Goal: Transaction & Acquisition: Purchase product/service

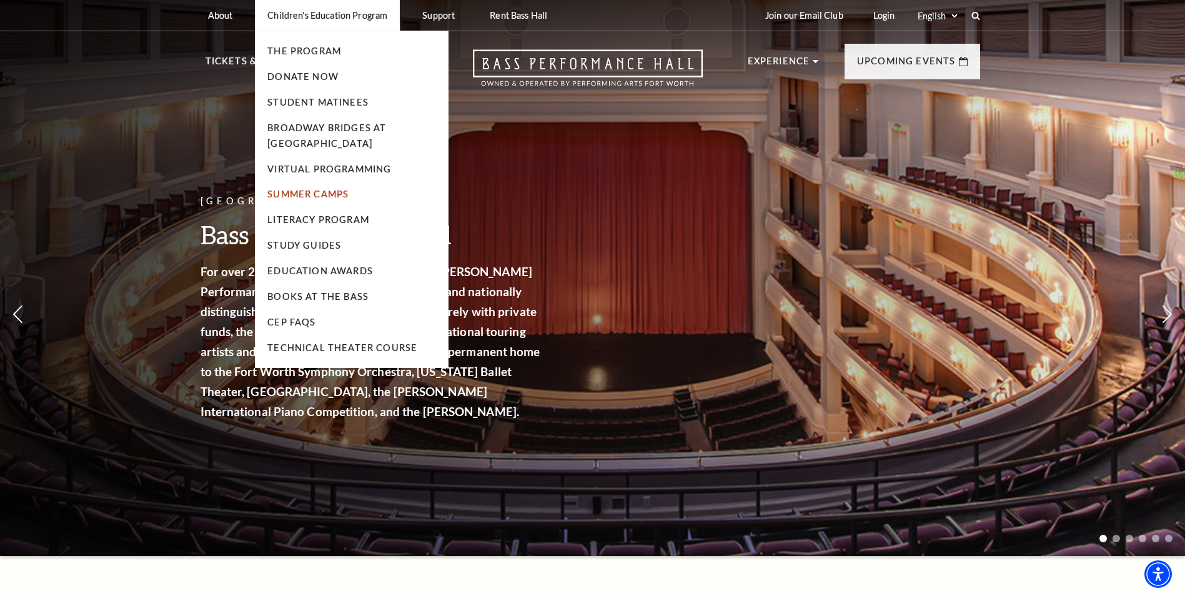
click at [309, 193] on link "Summer Camps" at bounding box center [307, 194] width 81 height 11
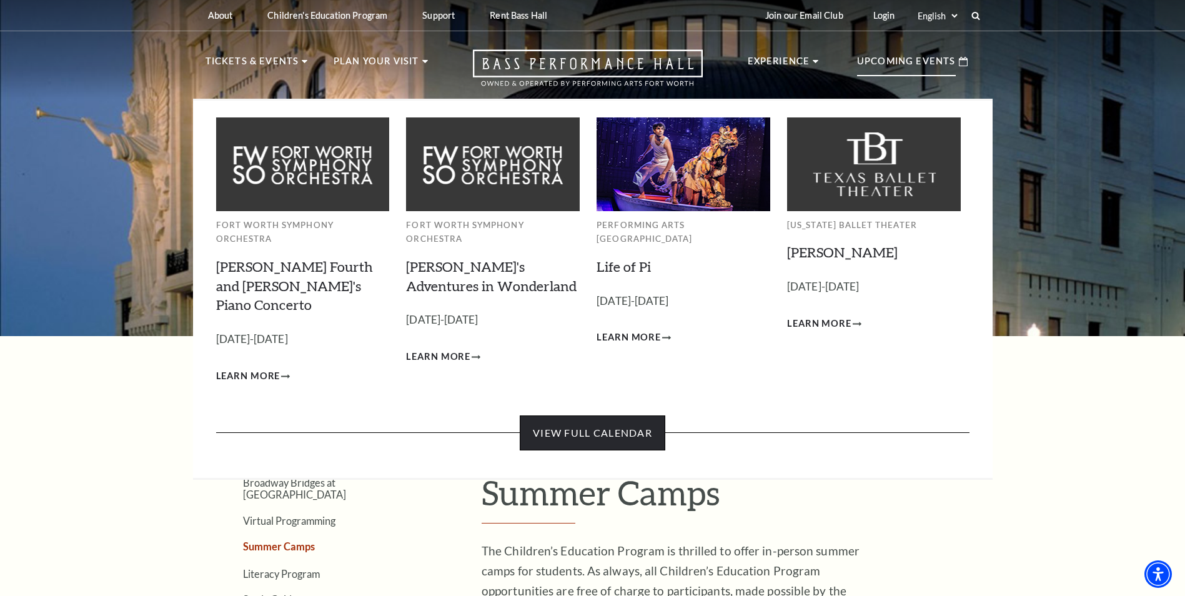
click at [585, 415] on link "View Full Calendar" at bounding box center [593, 432] width 146 height 35
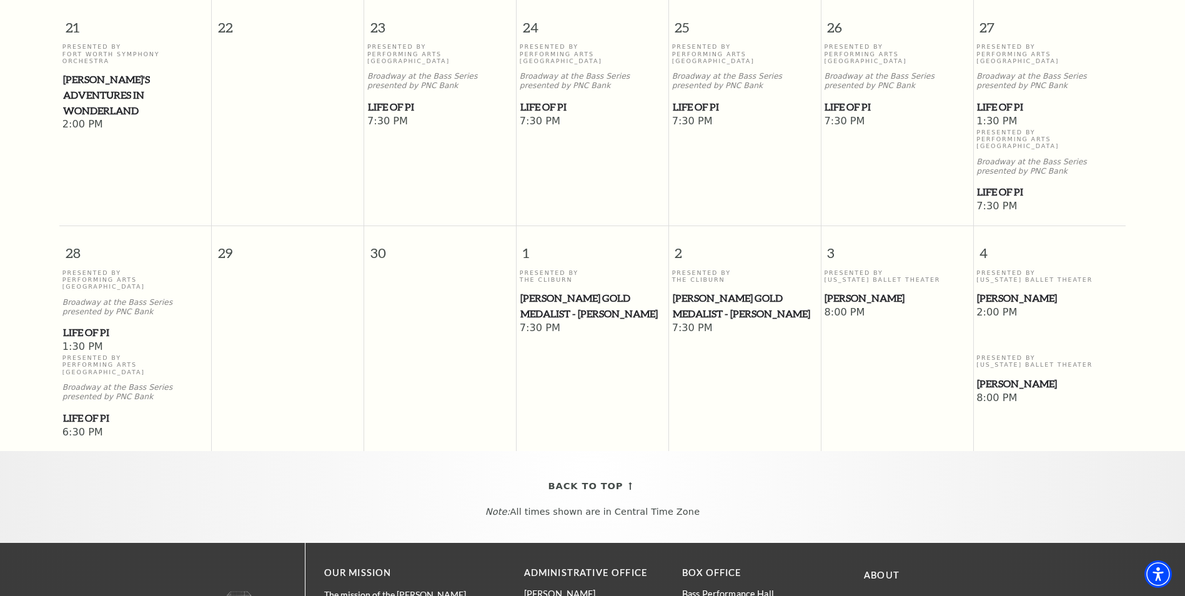
scroll to position [849, 0]
click at [707, 290] on span "Cliburn Gold Medalist - Aristo Sham" at bounding box center [745, 305] width 144 height 31
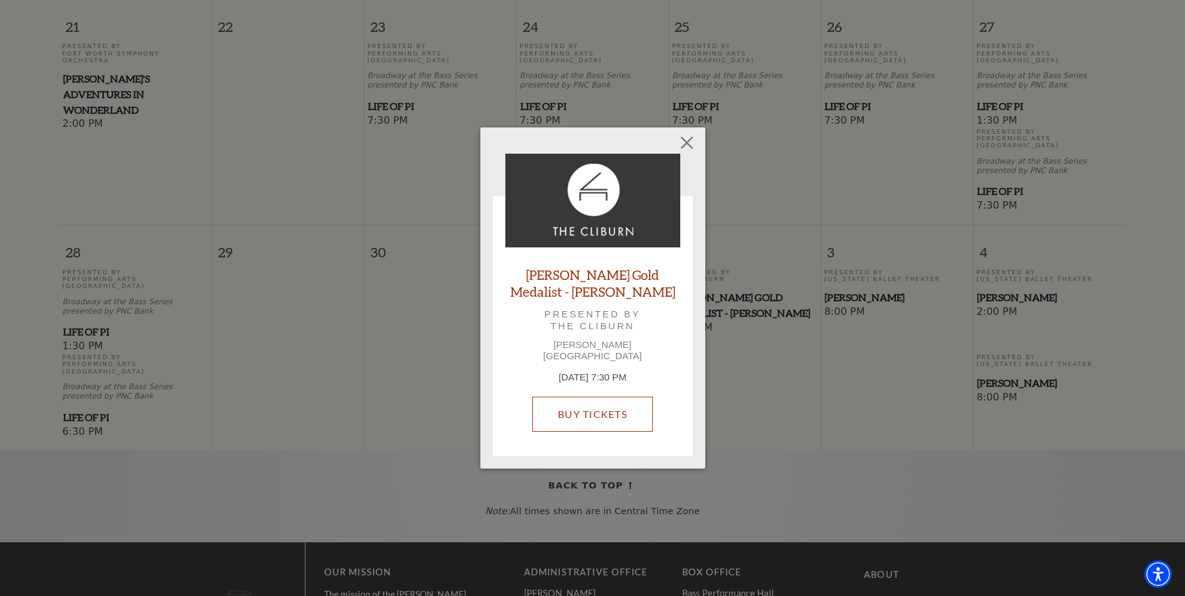
click at [588, 408] on link "Buy Tickets" at bounding box center [592, 414] width 121 height 35
click at [686, 149] on button "Close" at bounding box center [687, 143] width 24 height 24
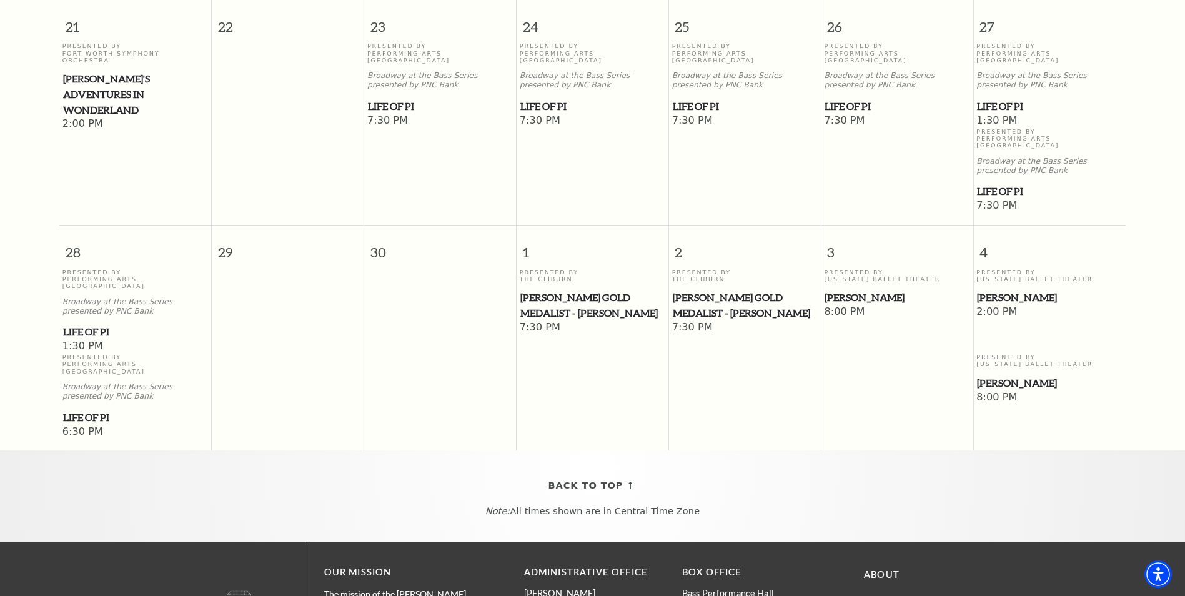
click at [555, 290] on span "[PERSON_NAME] Gold Medalist - [PERSON_NAME]" at bounding box center [592, 305] width 144 height 31
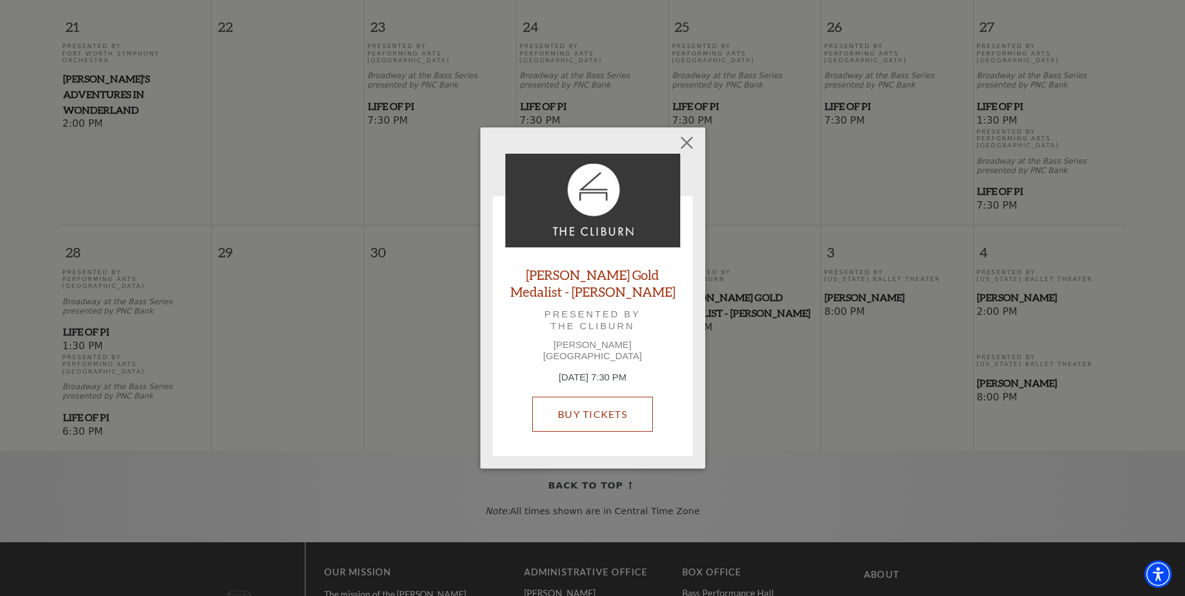
click at [593, 409] on link "Buy Tickets" at bounding box center [592, 414] width 121 height 35
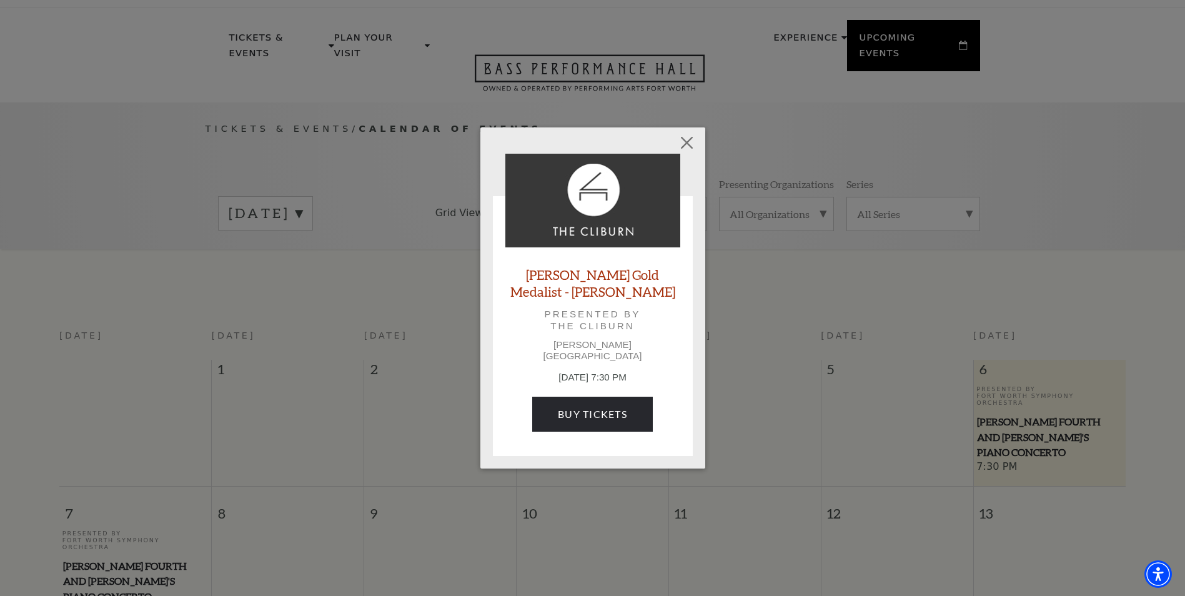
scroll to position [0, 0]
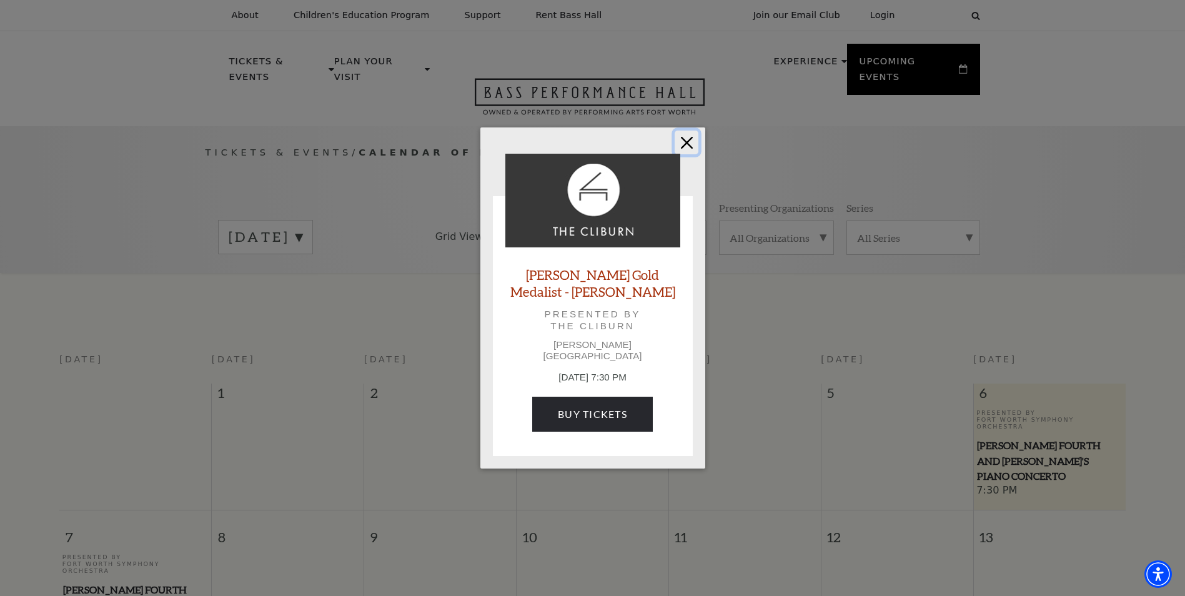
click at [683, 151] on button "Close" at bounding box center [687, 143] width 24 height 24
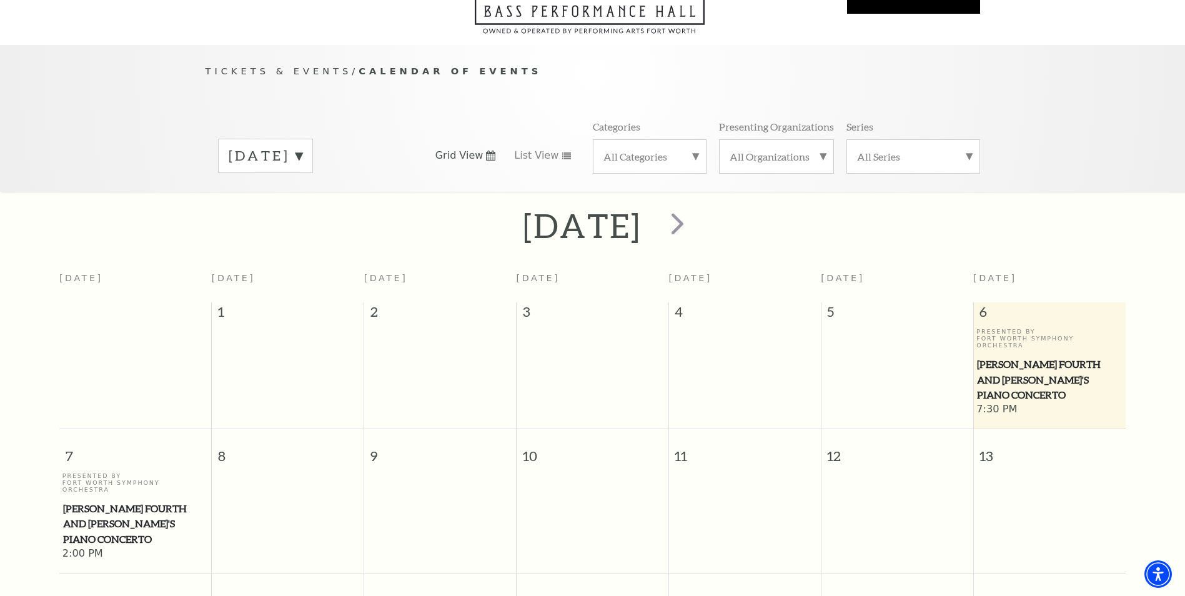
scroll to position [77, 0]
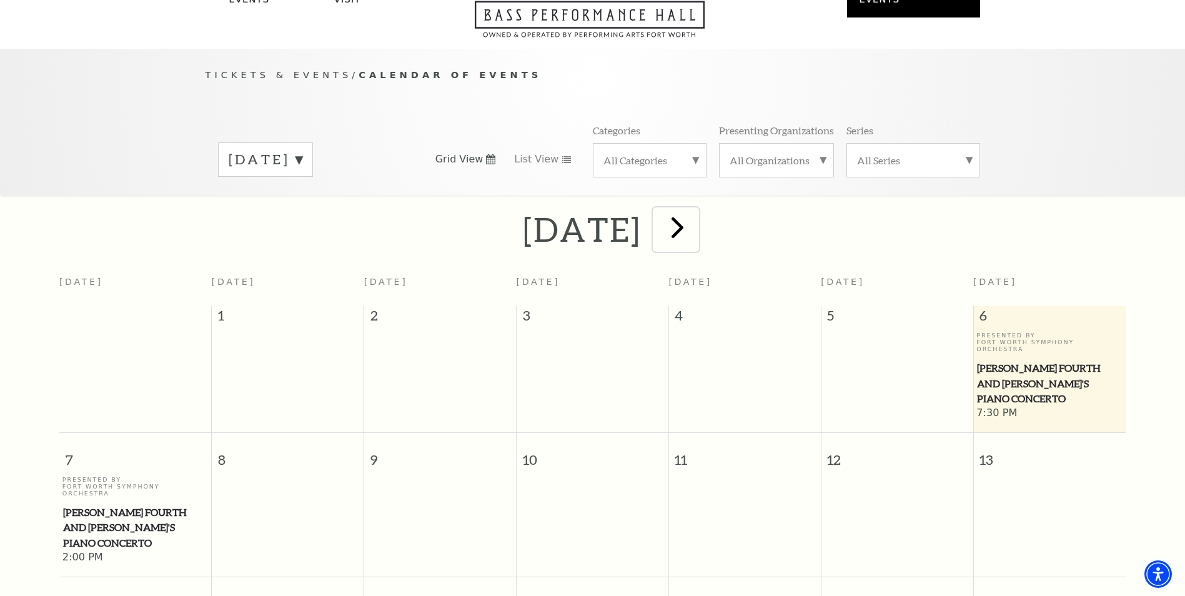
click at [695, 213] on span "next" at bounding box center [678, 227] width 36 height 36
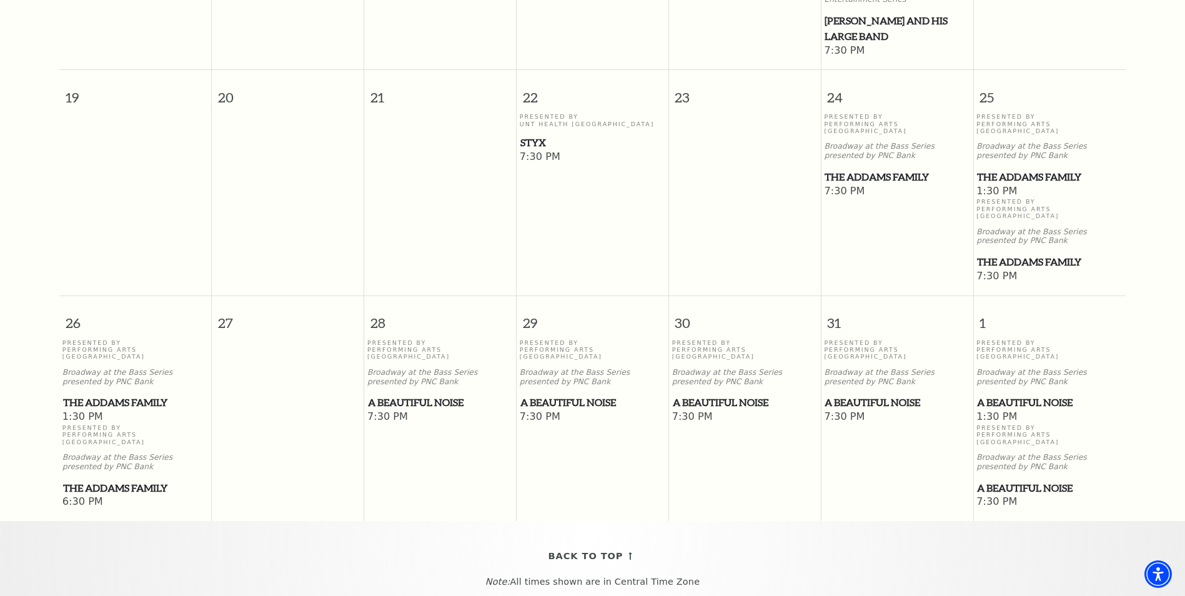
scroll to position [787, 0]
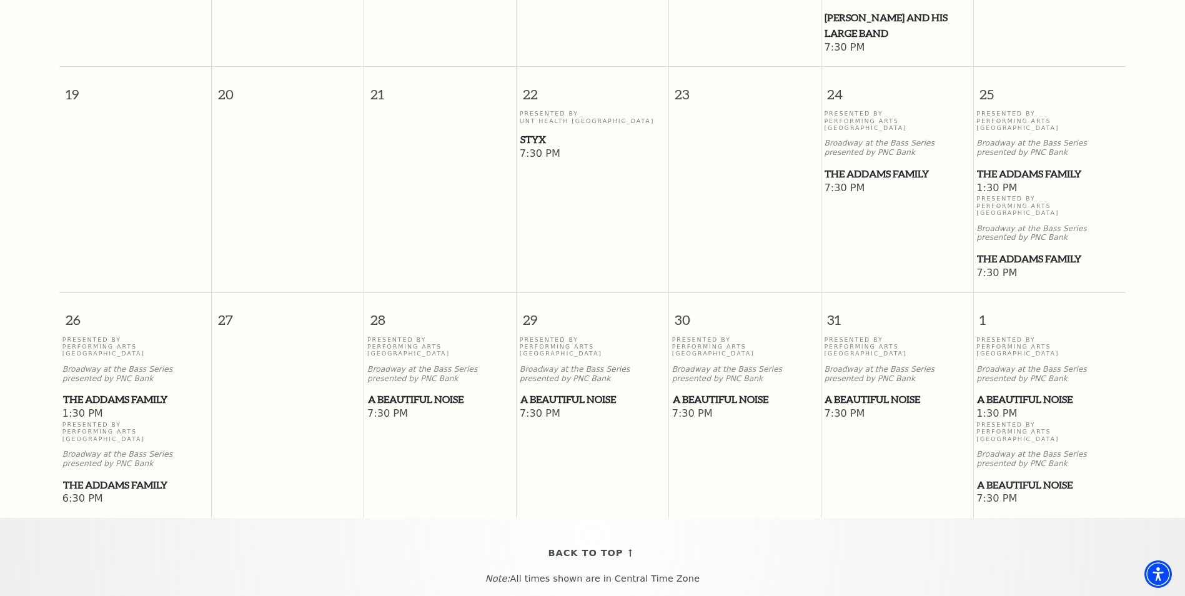
click at [1027, 392] on span "A Beautiful Noise" at bounding box center [1049, 400] width 145 height 16
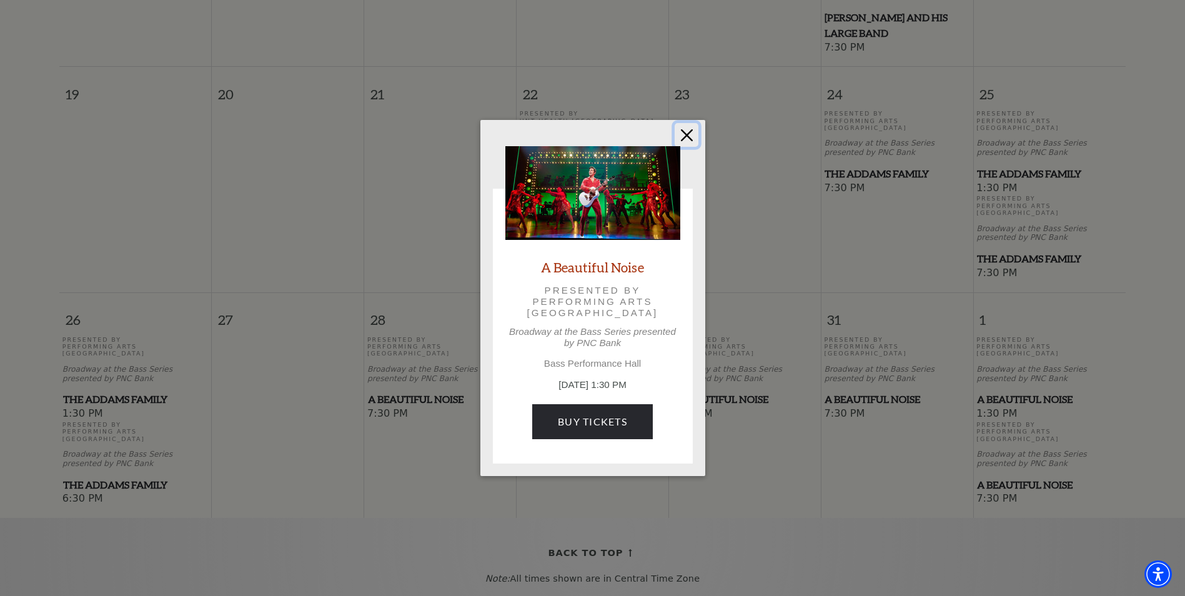
click at [688, 136] on button "Close" at bounding box center [687, 135] width 24 height 24
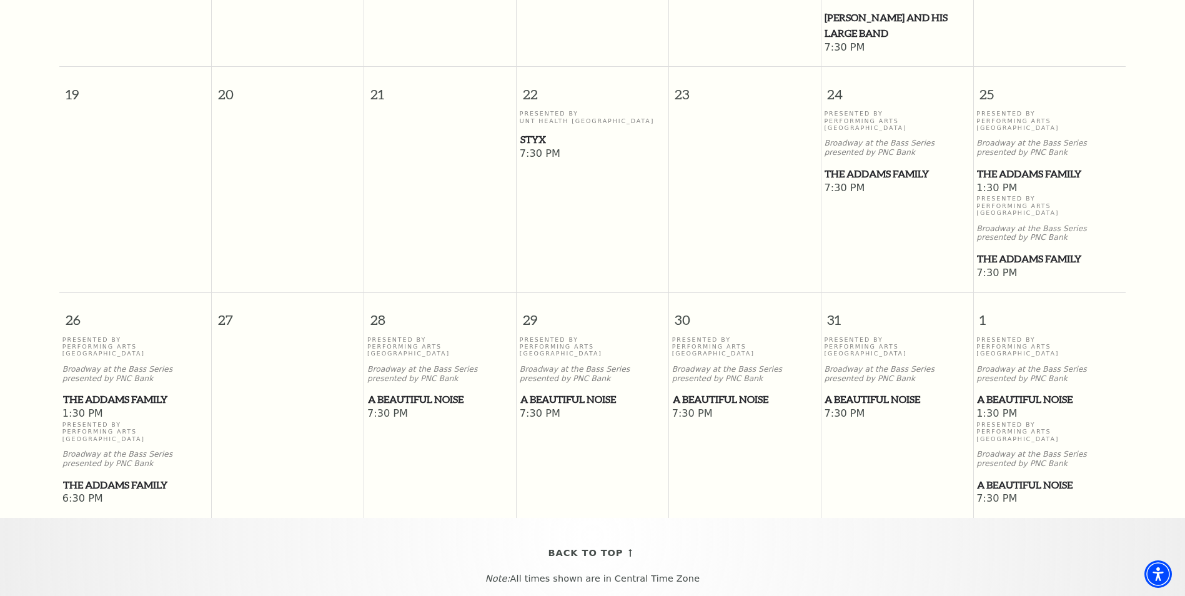
click at [886, 166] on span "The Addams Family" at bounding box center [896, 174] width 144 height 16
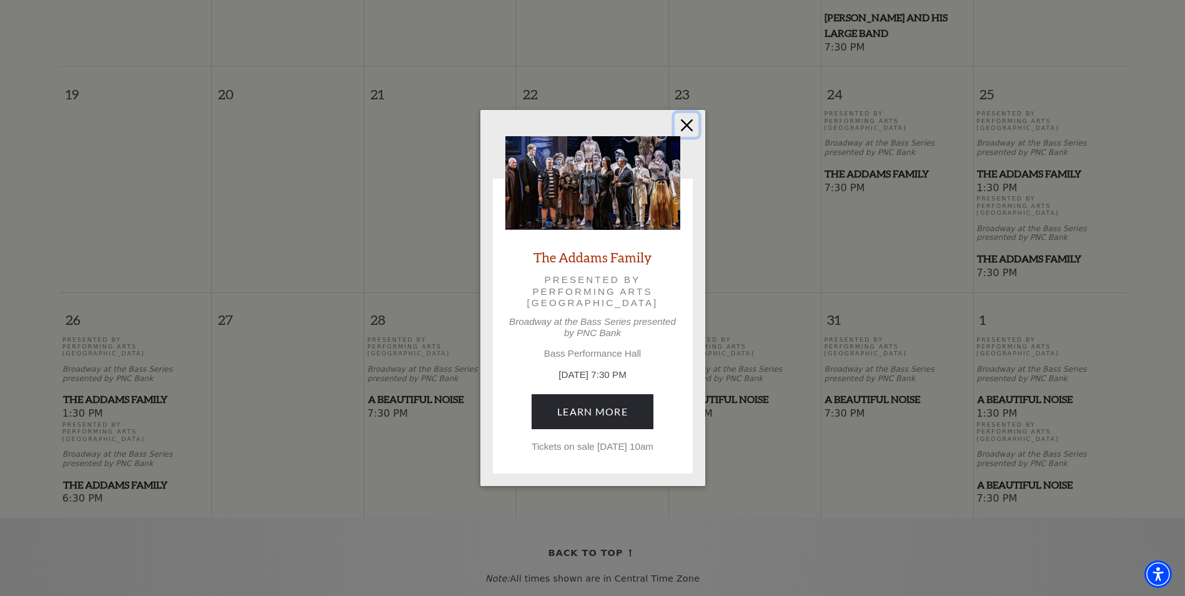
click at [685, 122] on button "Close" at bounding box center [687, 125] width 24 height 24
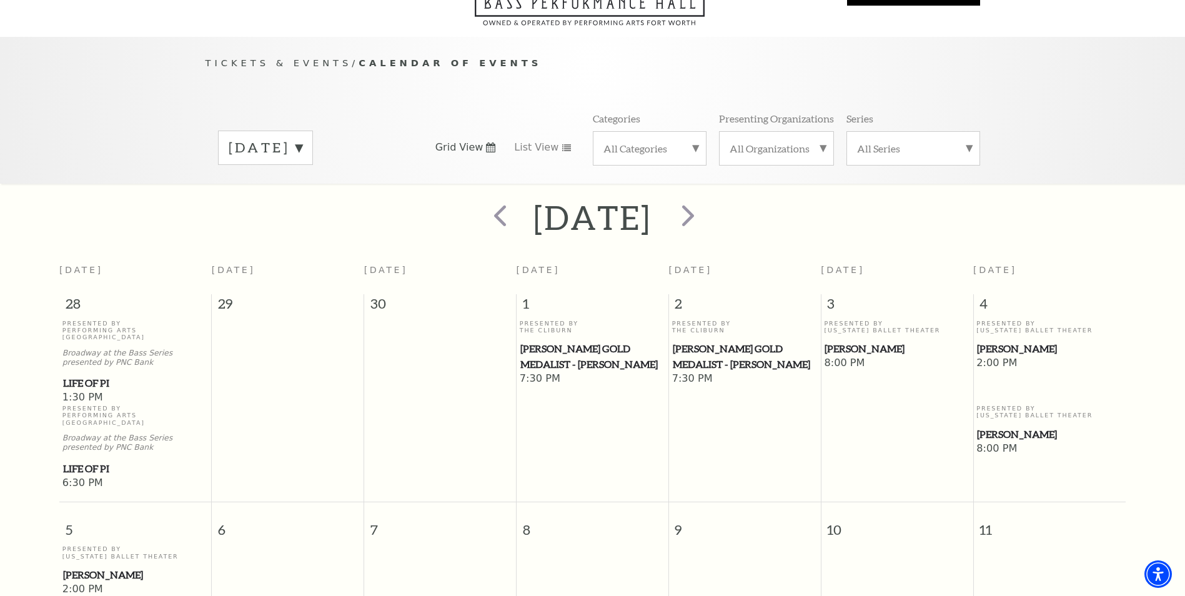
scroll to position [0, 0]
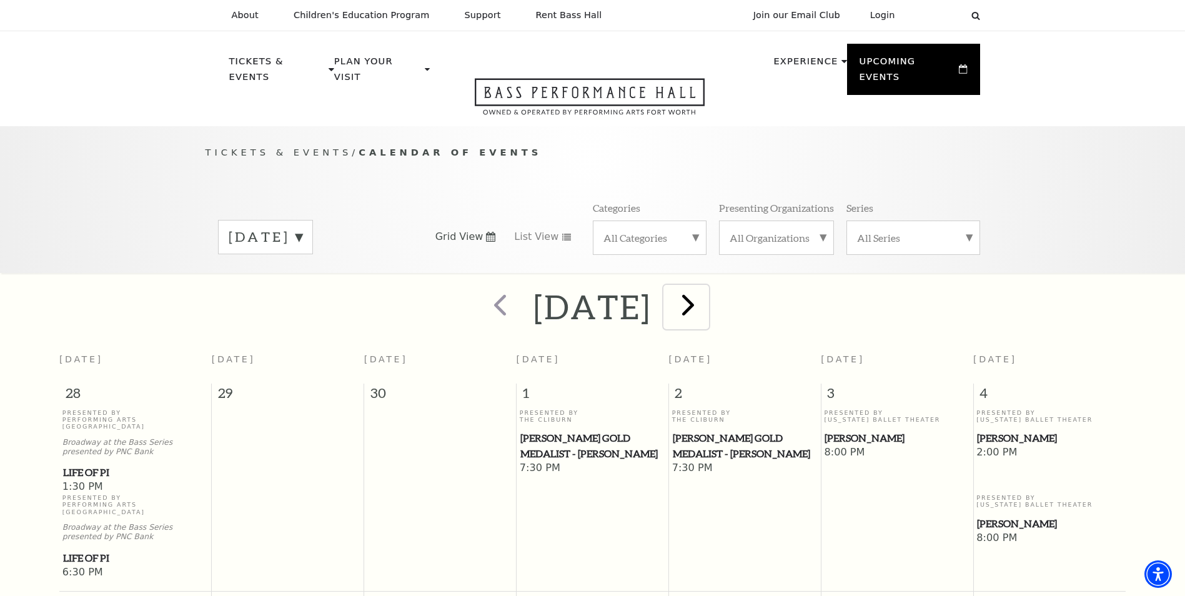
click at [706, 296] on span "next" at bounding box center [688, 305] width 36 height 36
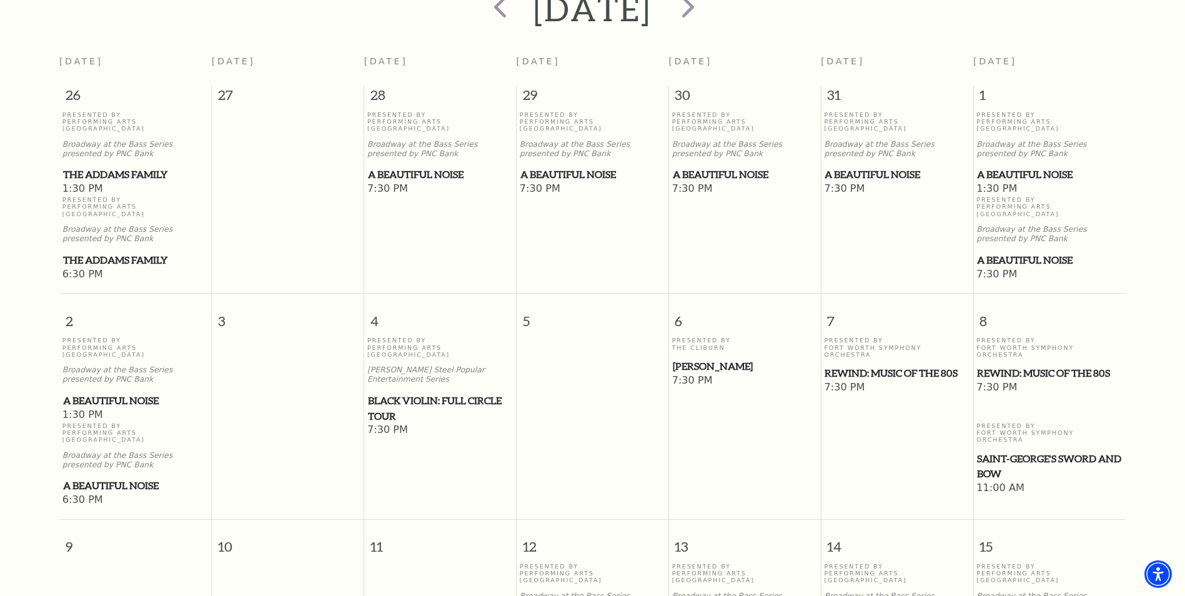
scroll to position [301, 0]
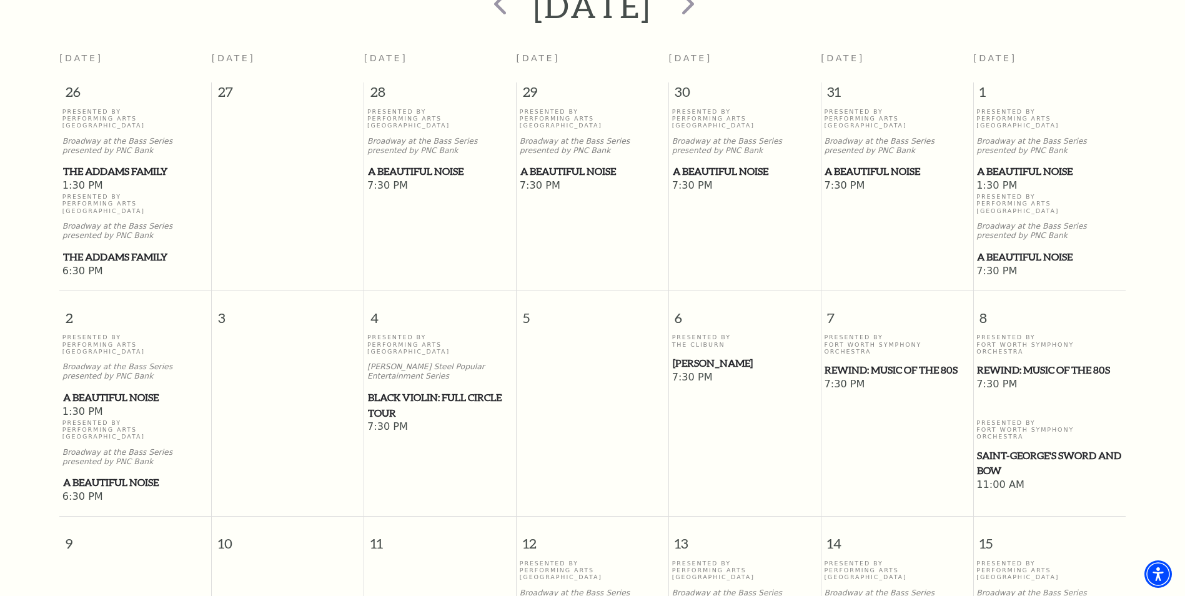
click at [422, 390] on span "Black Violin: Full Circle Tour" at bounding box center [440, 405] width 144 height 31
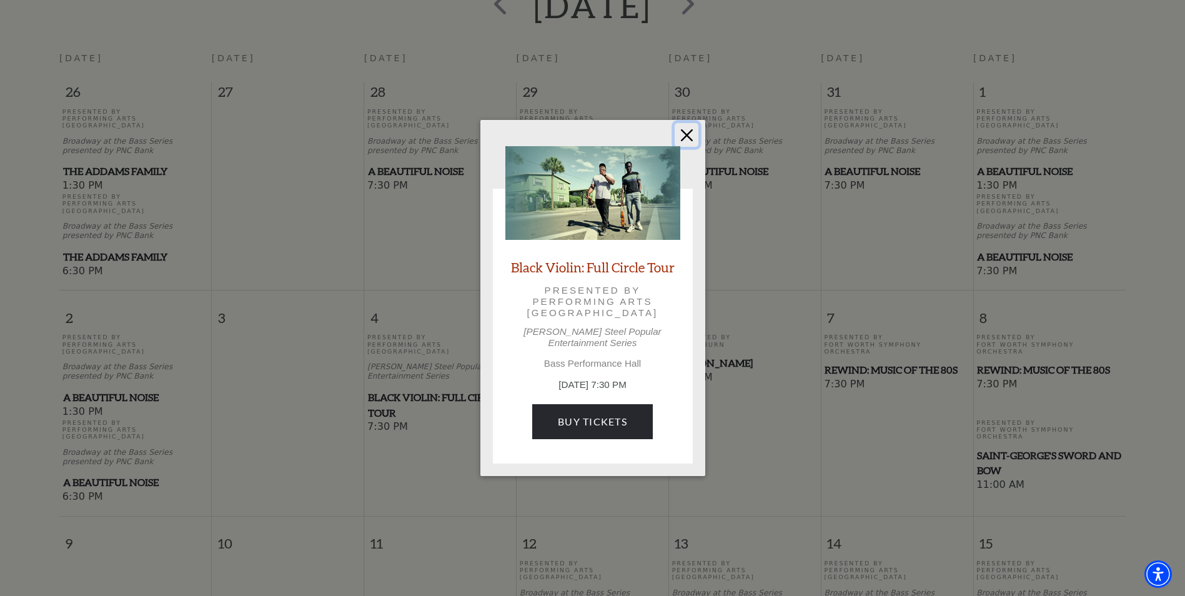
click at [689, 136] on button "Close" at bounding box center [687, 135] width 24 height 24
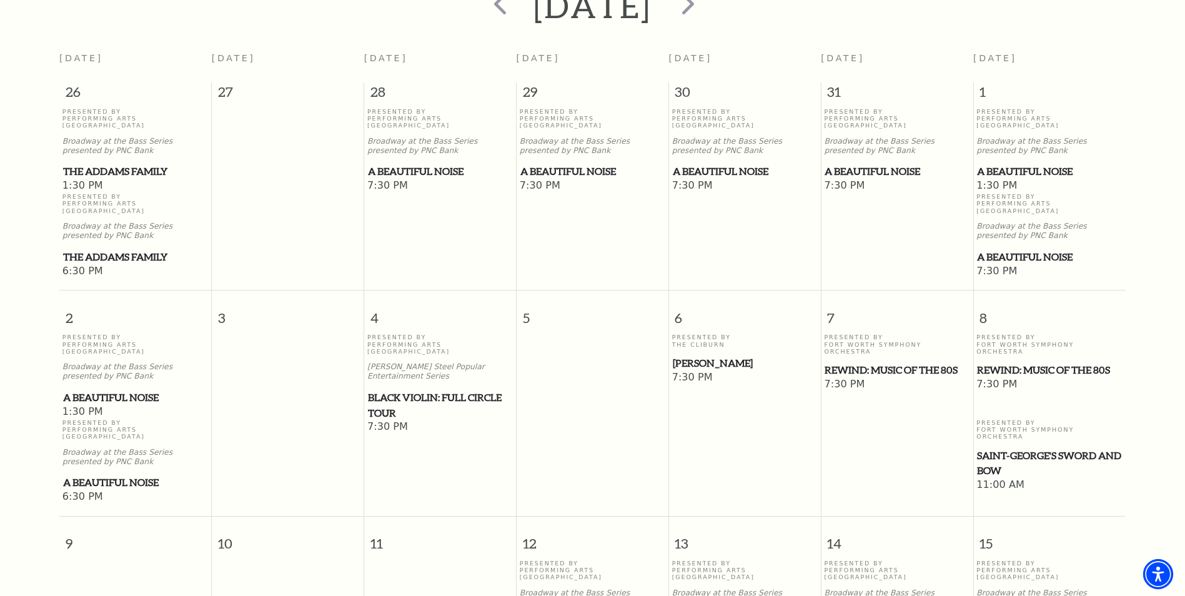
click at [1160, 566] on img "Accessibility Menu" at bounding box center [1158, 574] width 30 height 30
click at [732, 355] on span "Beatrice Rana" at bounding box center [745, 363] width 144 height 16
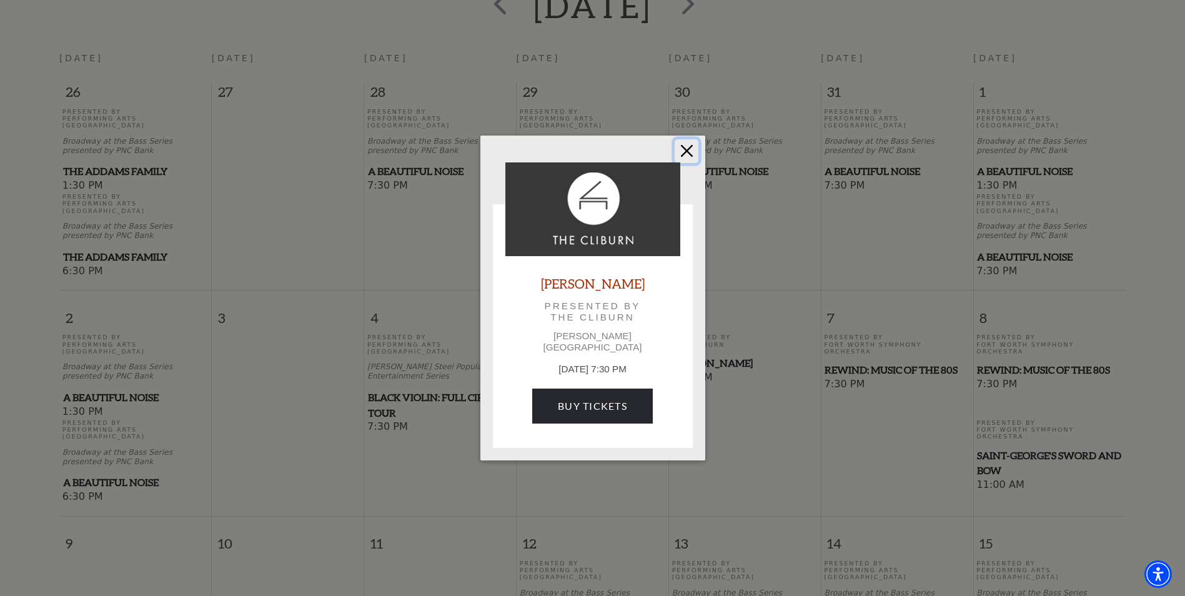
click at [689, 162] on button "Close" at bounding box center [687, 151] width 24 height 24
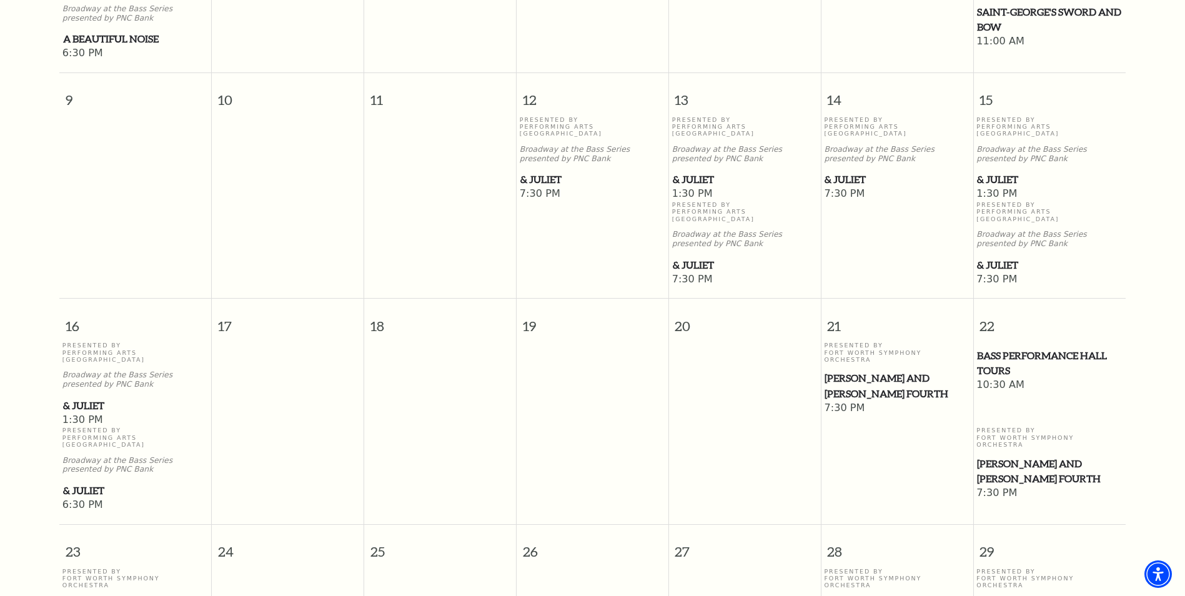
scroll to position [748, 0]
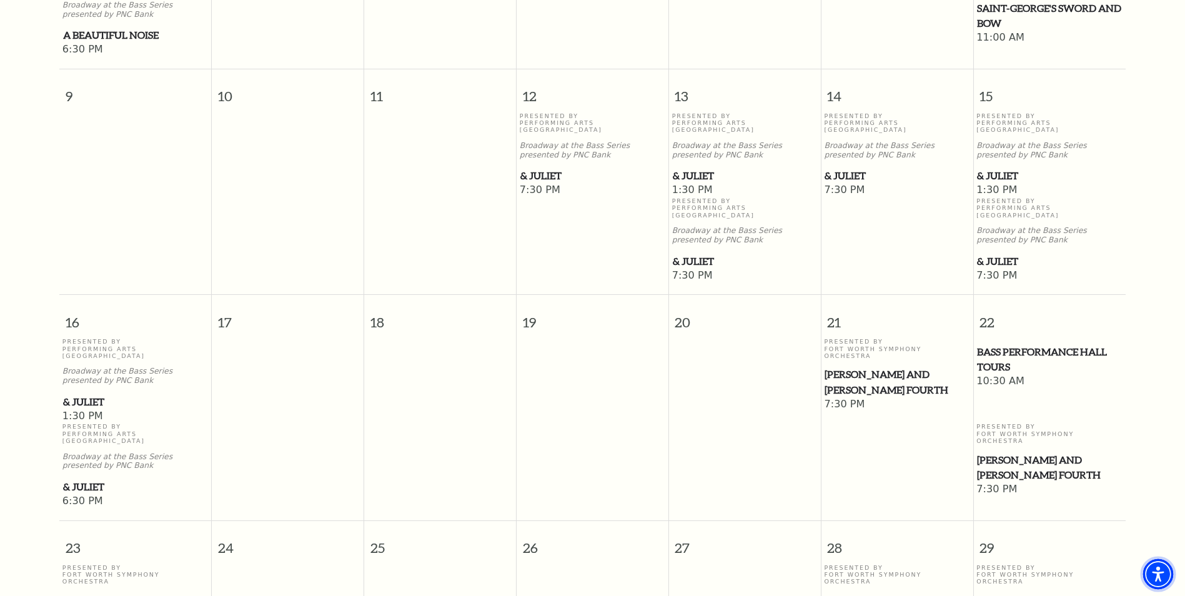
click at [1152, 569] on span "Accessibility Menu" at bounding box center [1158, 574] width 44 height 44
click at [885, 593] on span "Home for the Holidays" at bounding box center [896, 601] width 144 height 16
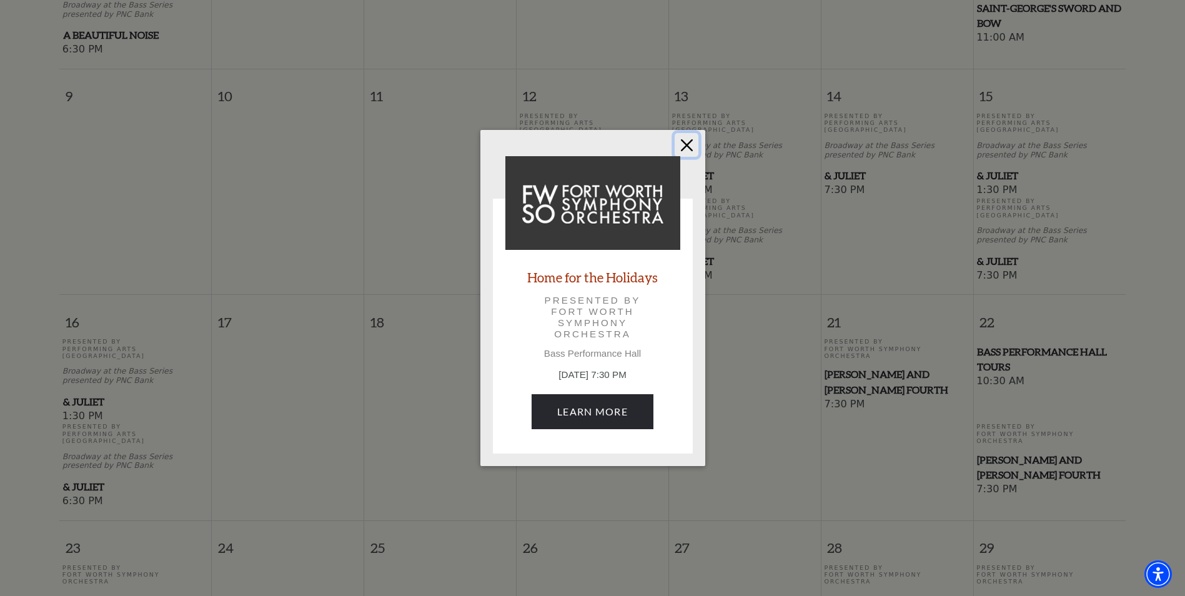
click at [683, 146] on button "Close" at bounding box center [687, 145] width 24 height 24
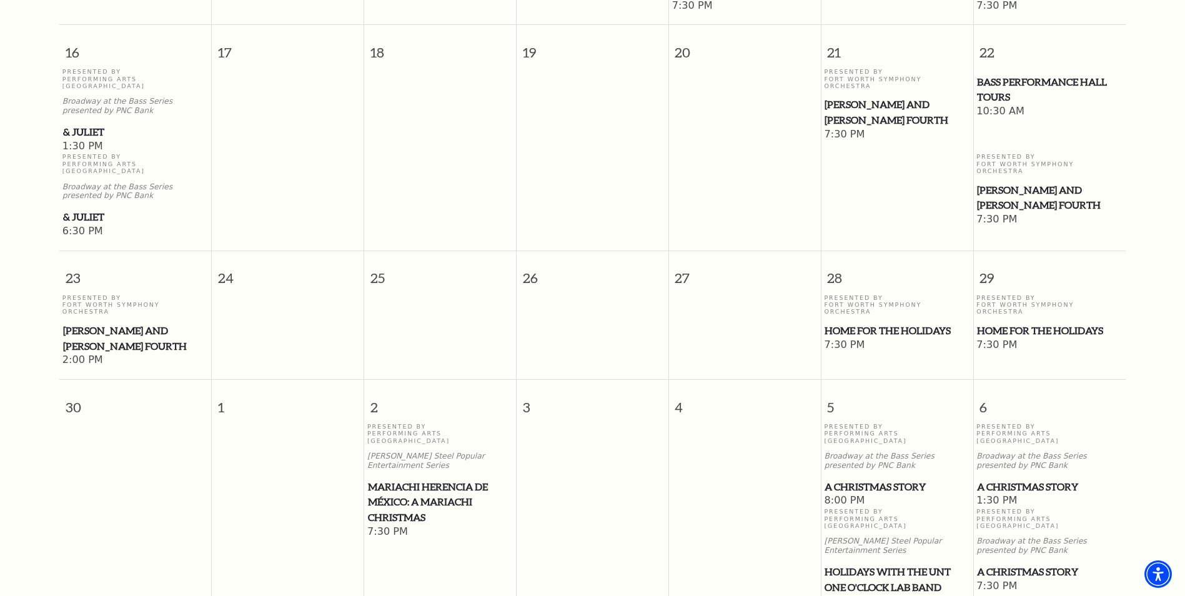
scroll to position [1019, 0]
click at [424, 478] on span "Mariachi Herencia de México: A Mariachi Christmas" at bounding box center [440, 501] width 144 height 46
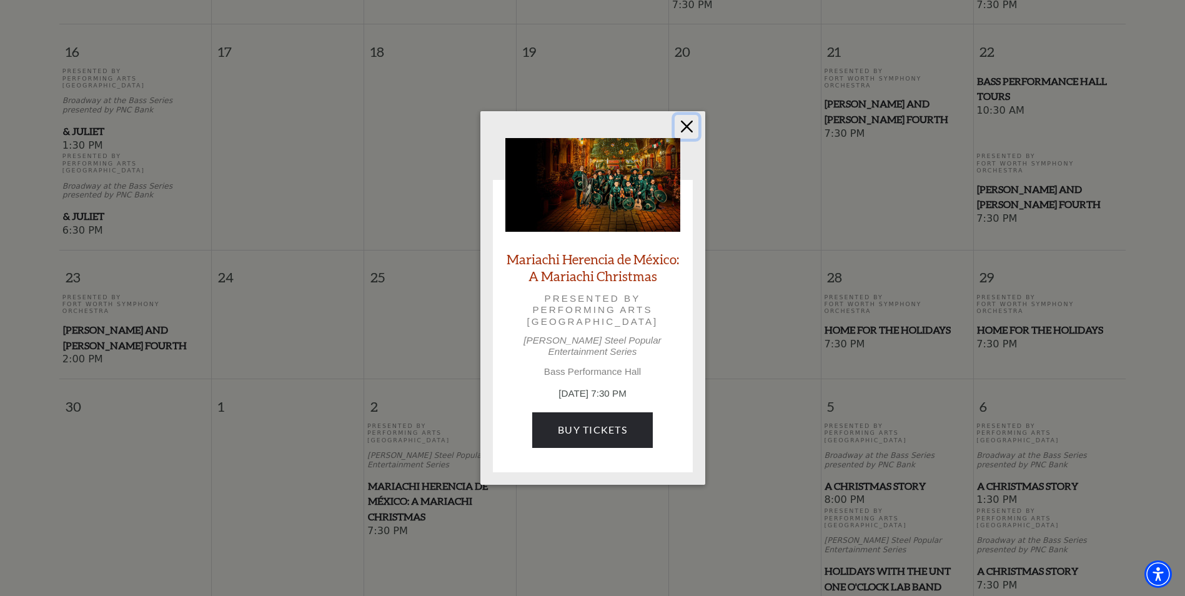
click at [686, 134] on button "Close" at bounding box center [687, 127] width 24 height 24
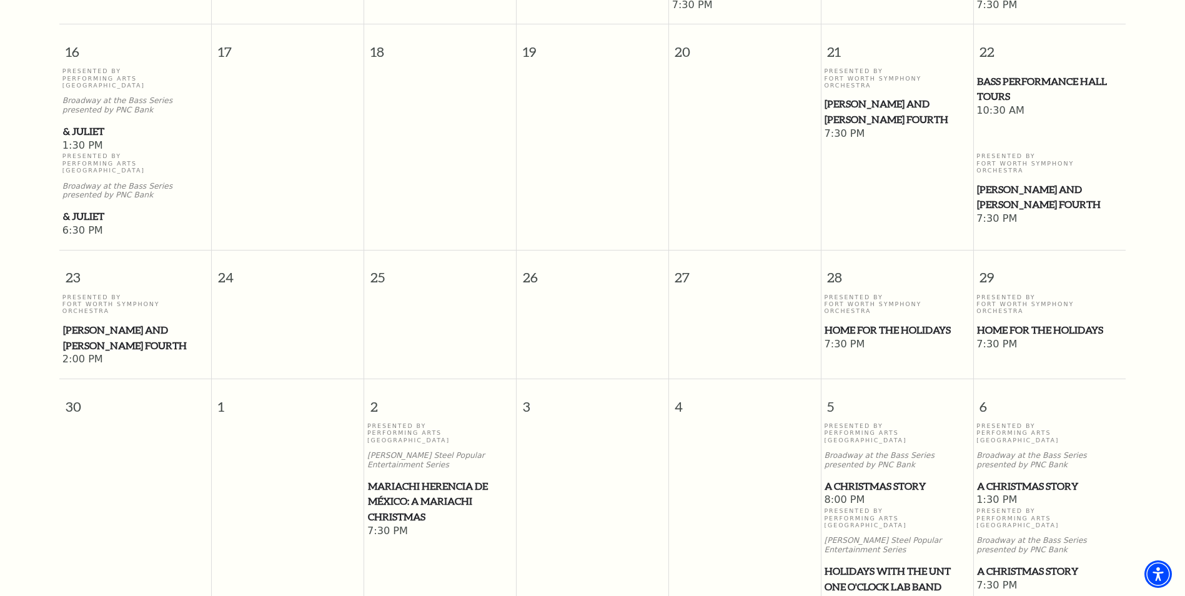
click at [1039, 478] on span "A Christmas Story" at bounding box center [1049, 486] width 145 height 16
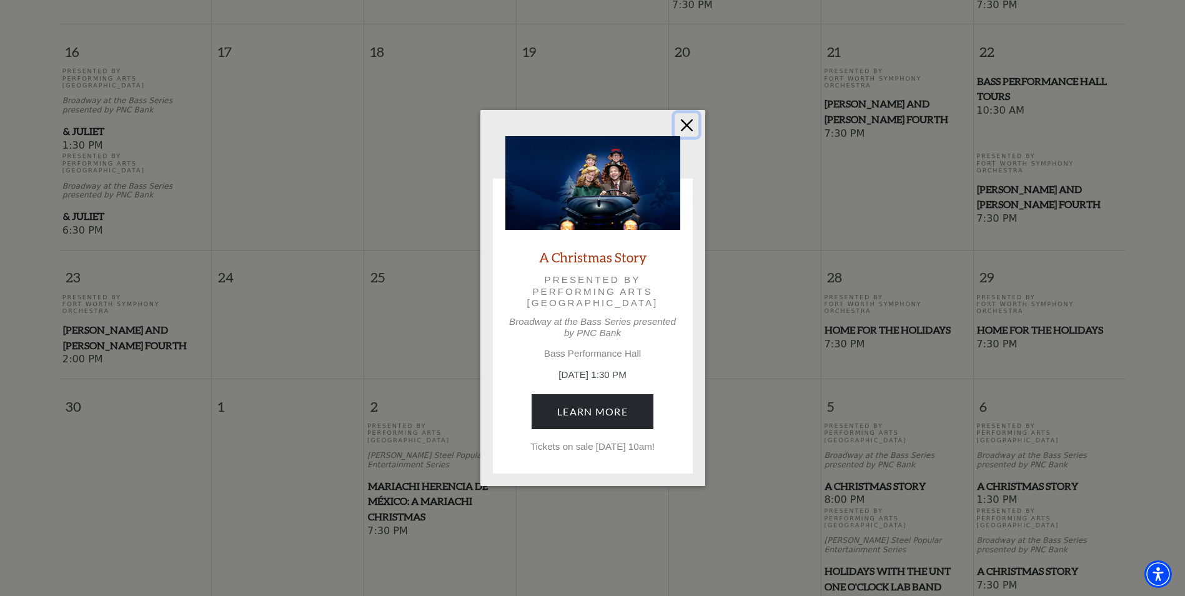
click at [686, 119] on button "Close" at bounding box center [687, 125] width 24 height 24
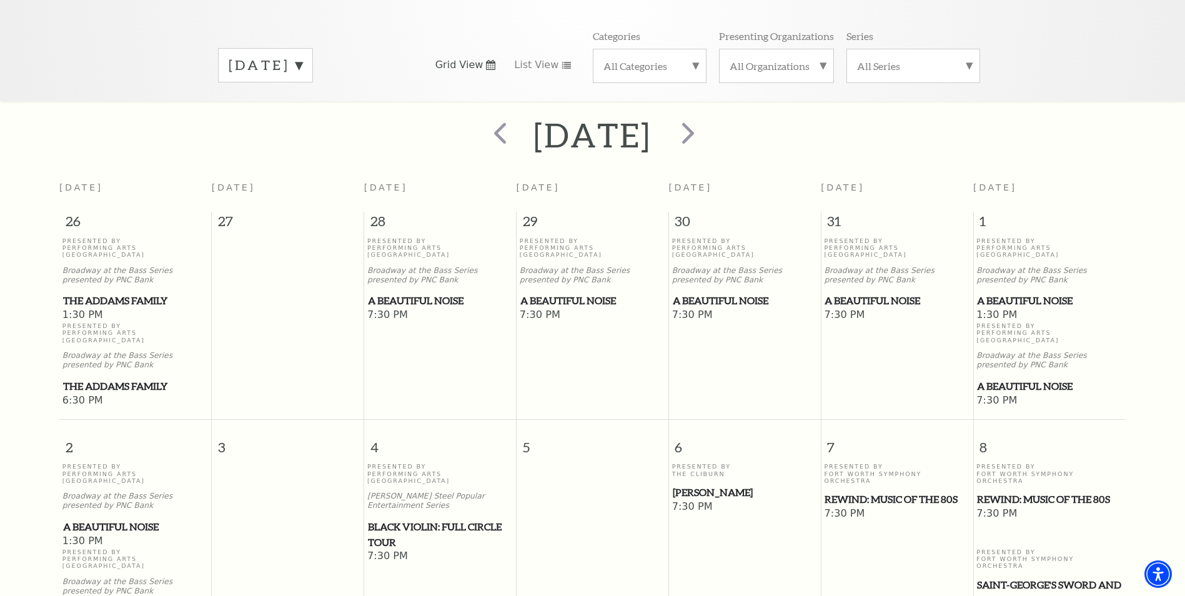
scroll to position [171, 0]
click at [706, 119] on span "next" at bounding box center [688, 134] width 36 height 36
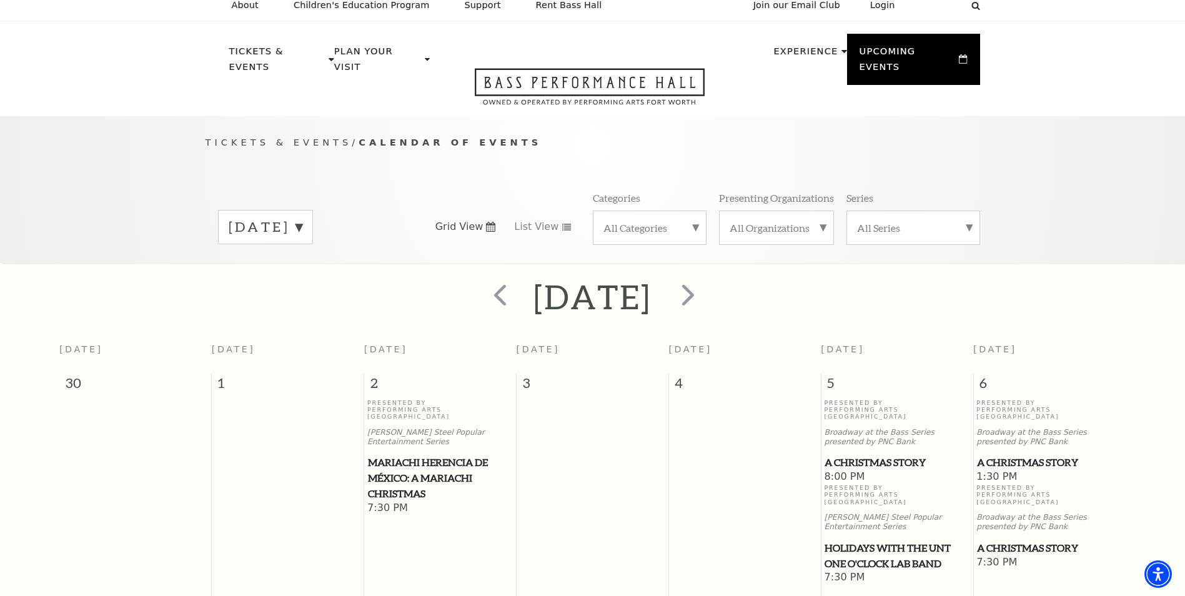
scroll to position [0, 0]
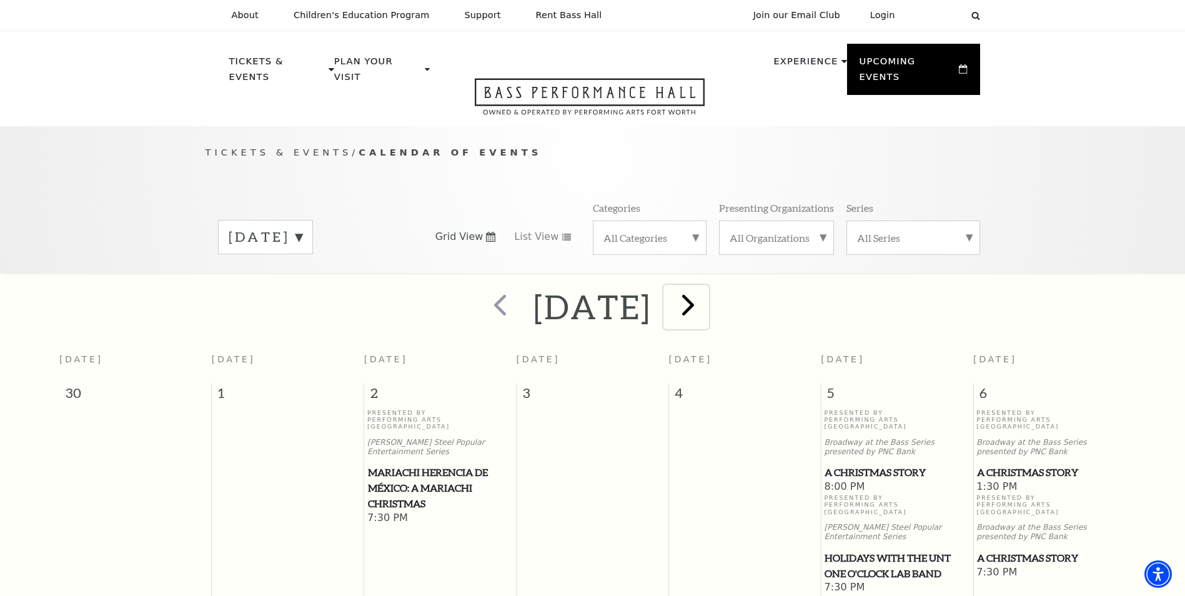
click at [706, 292] on span "next" at bounding box center [688, 305] width 36 height 36
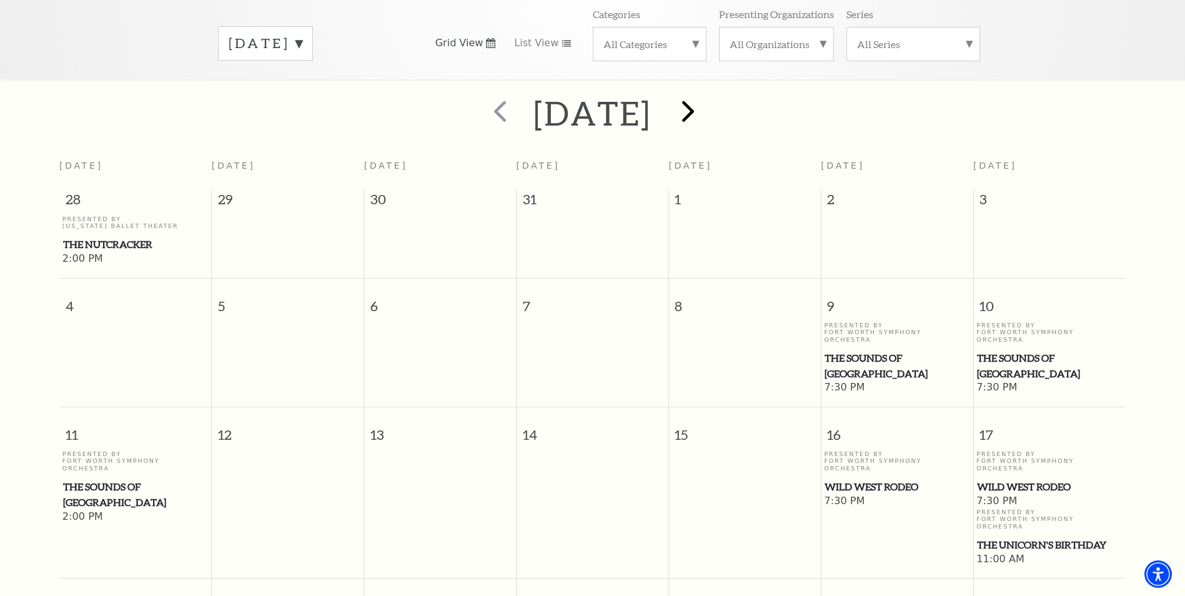
scroll to position [194, 0]
click at [877, 350] on span "The Sounds of [GEOGRAPHIC_DATA]" at bounding box center [896, 365] width 144 height 31
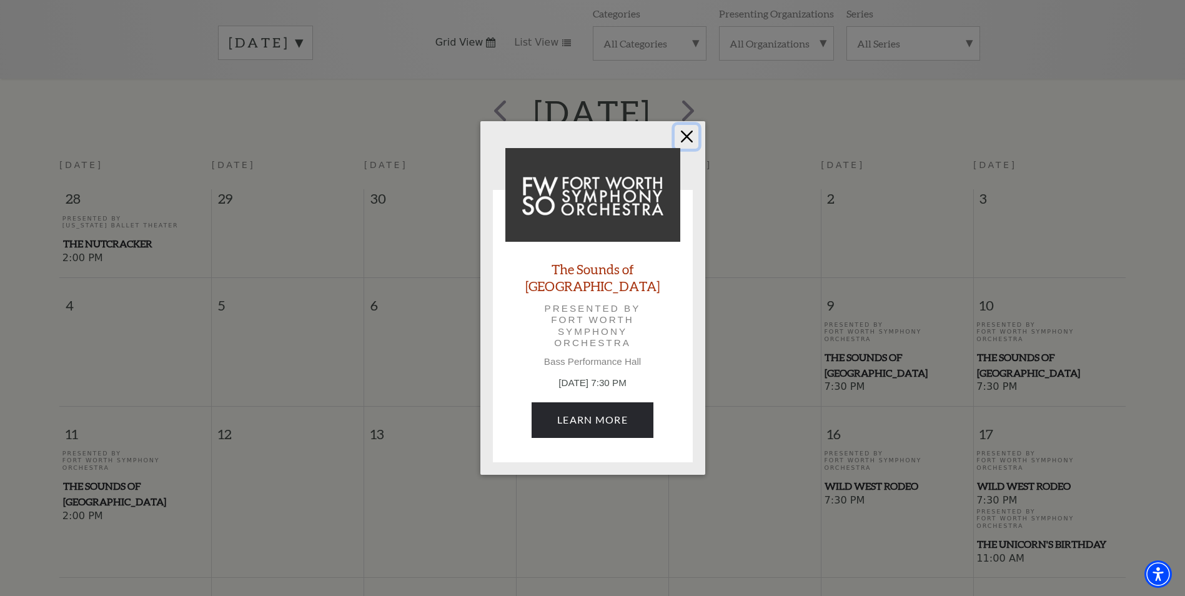
click at [686, 144] on button "Close" at bounding box center [687, 137] width 24 height 24
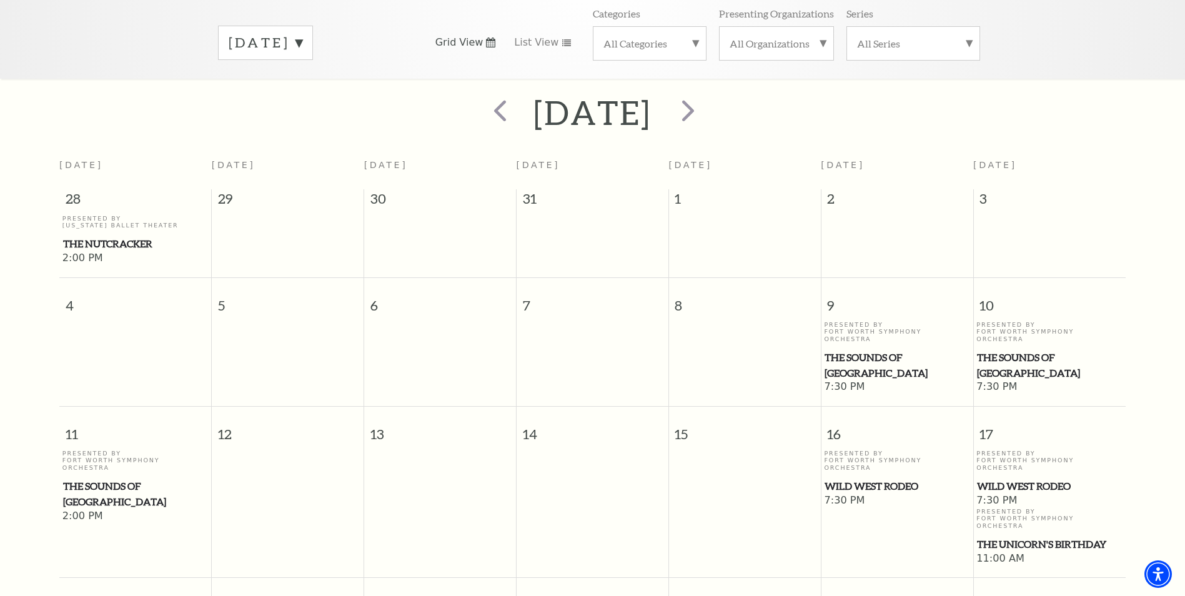
scroll to position [324, 0]
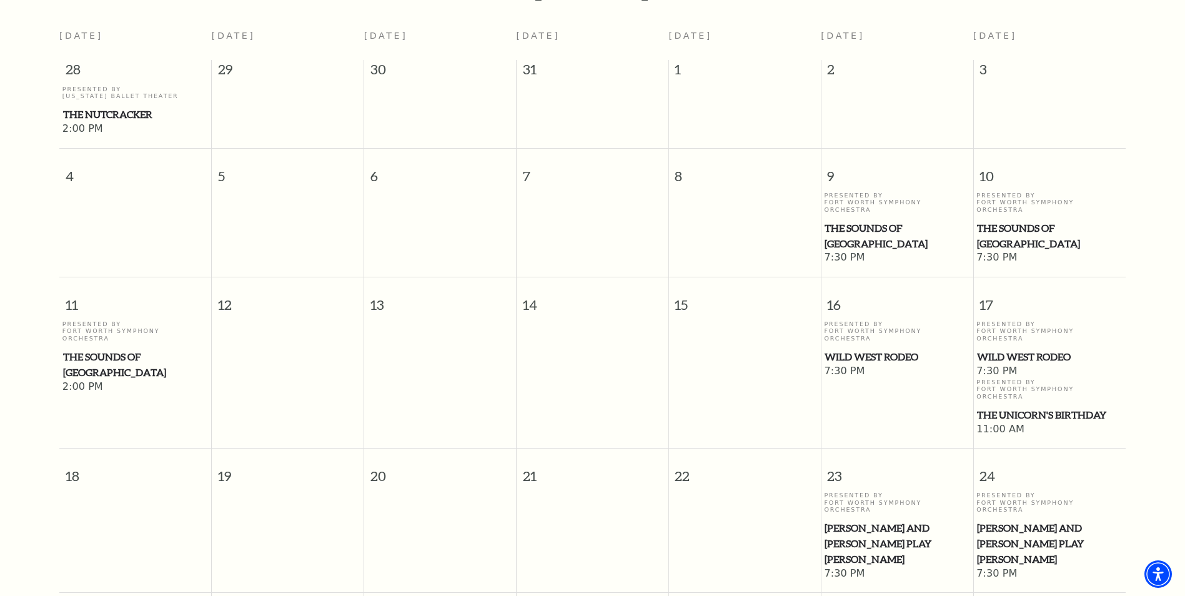
click at [885, 349] on span "Wild West Rodeo" at bounding box center [896, 357] width 144 height 16
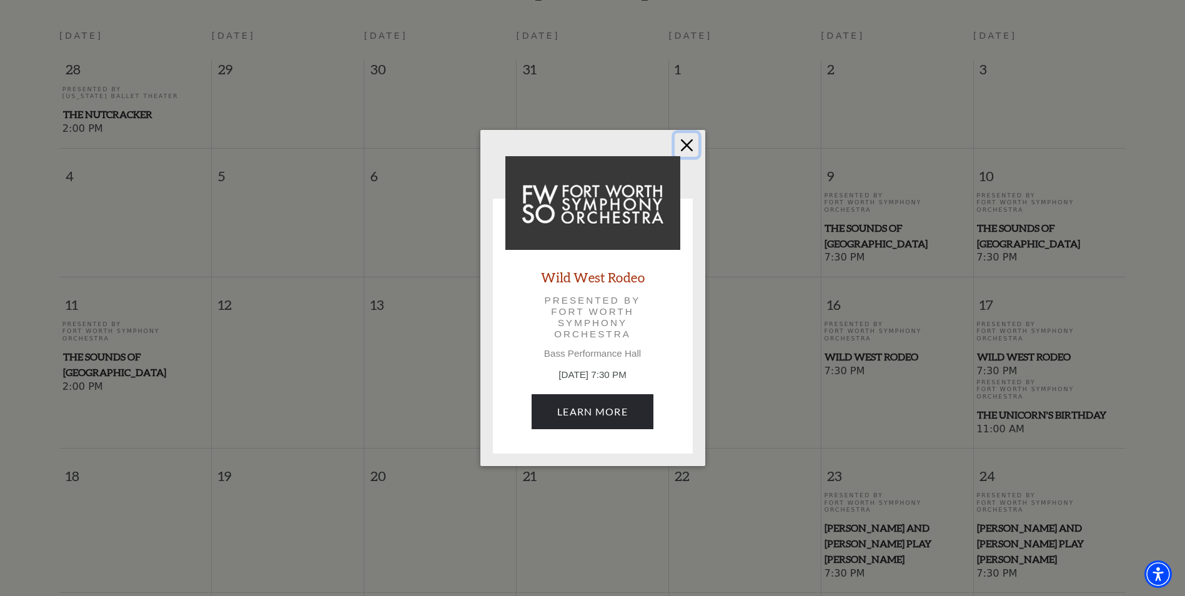
click at [684, 139] on button "Close" at bounding box center [687, 145] width 24 height 24
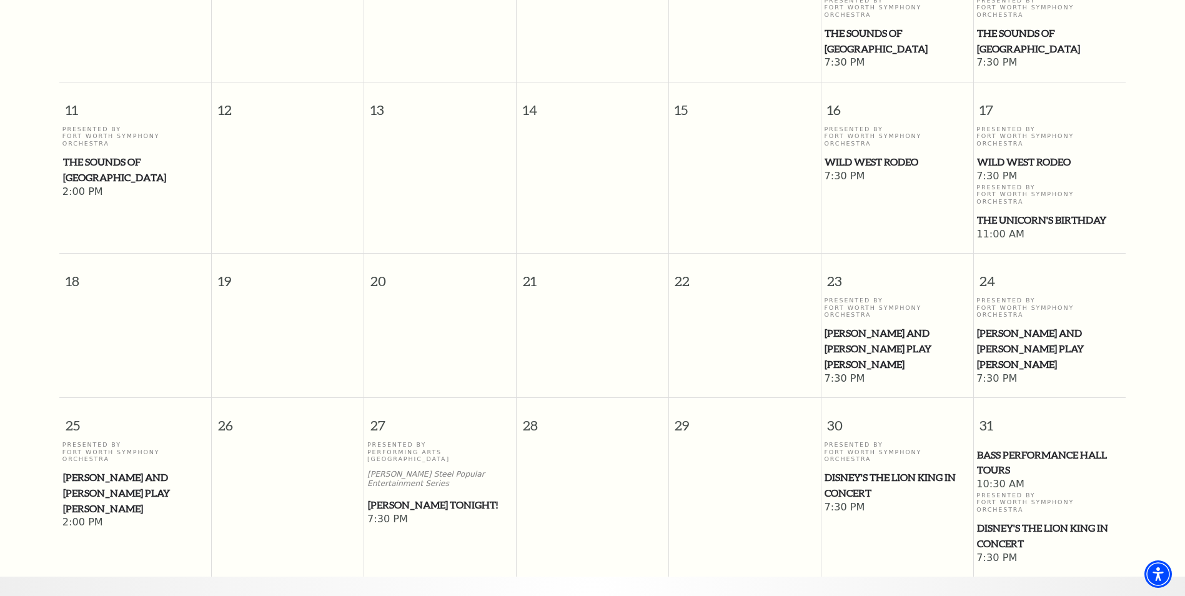
scroll to position [0, 0]
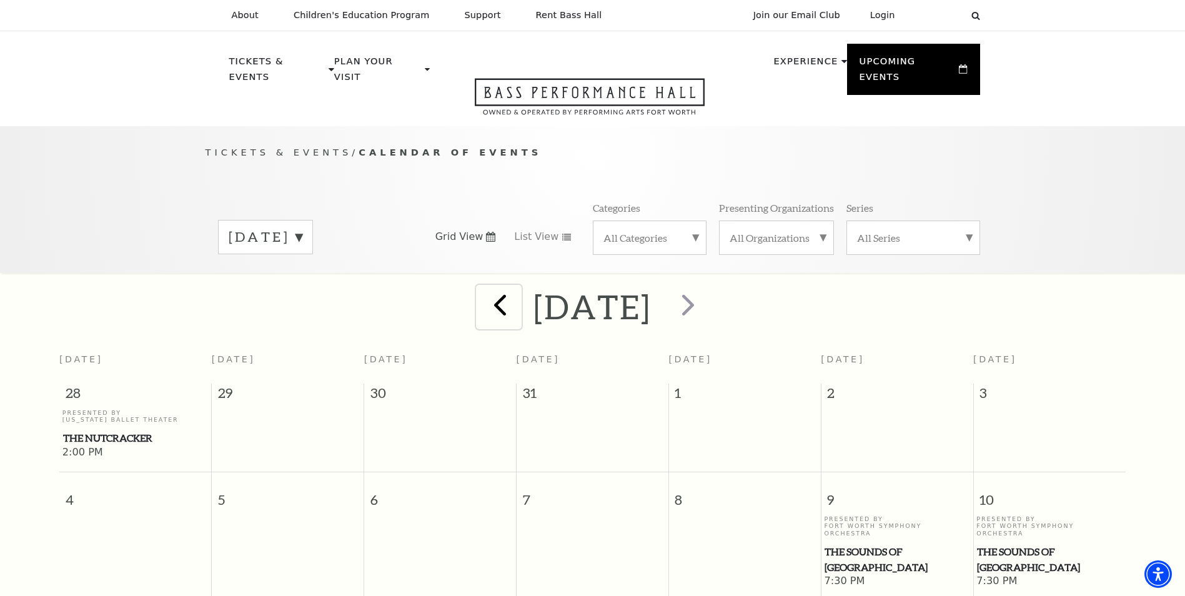
click at [482, 297] on span "prev" at bounding box center [500, 305] width 36 height 36
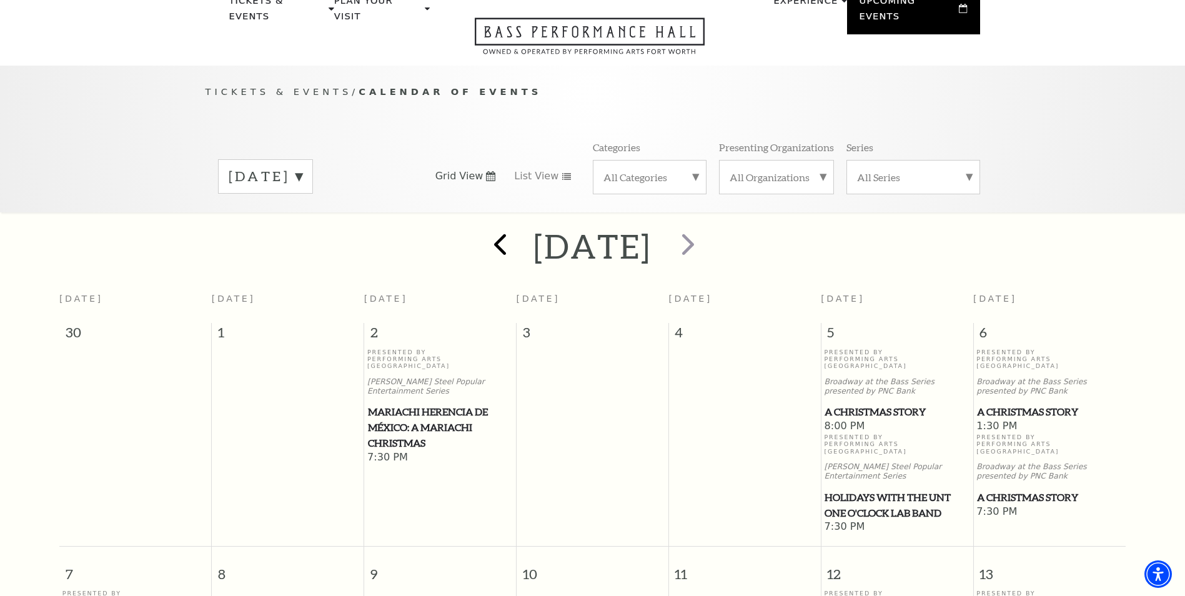
scroll to position [111, 0]
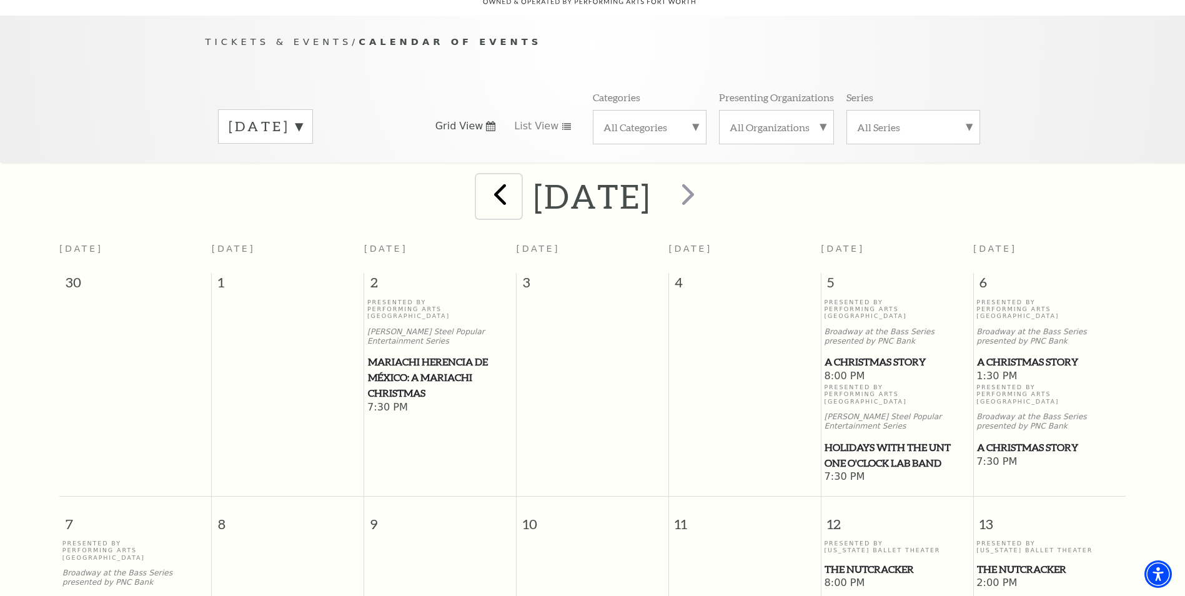
click at [482, 184] on span "prev" at bounding box center [500, 194] width 36 height 36
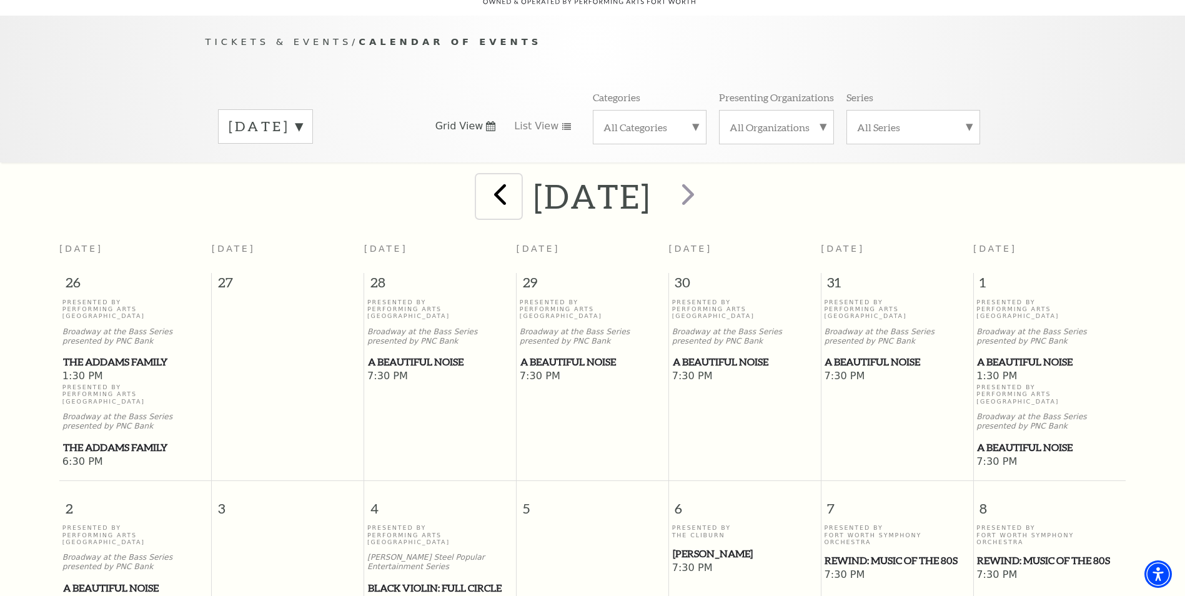
click at [482, 184] on span "prev" at bounding box center [500, 194] width 36 height 36
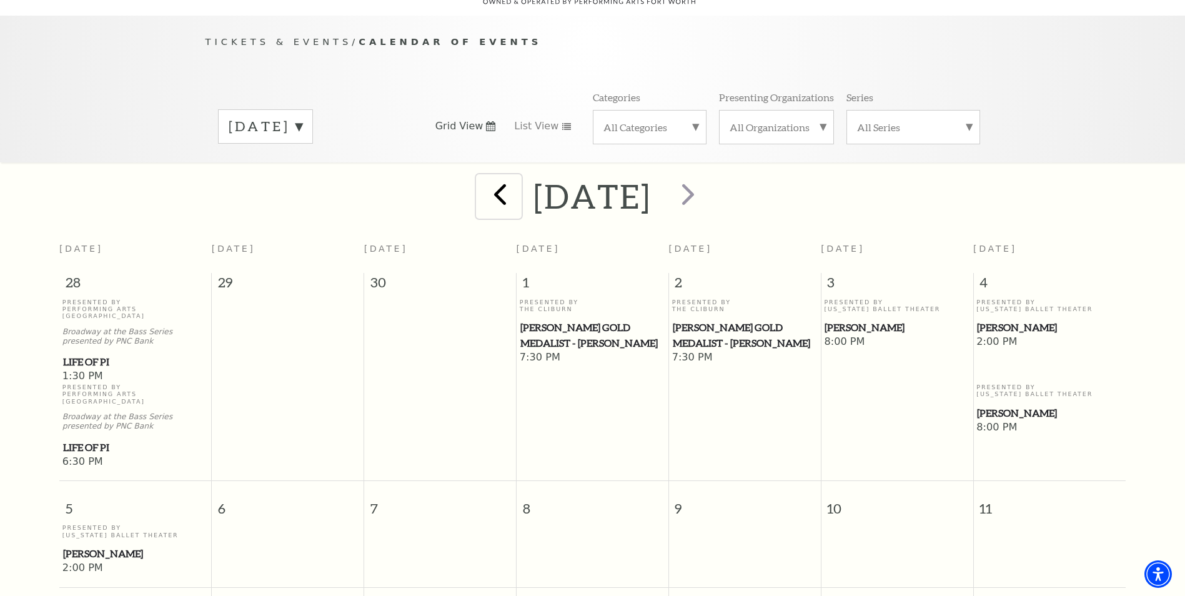
click at [482, 178] on span "prev" at bounding box center [500, 194] width 36 height 36
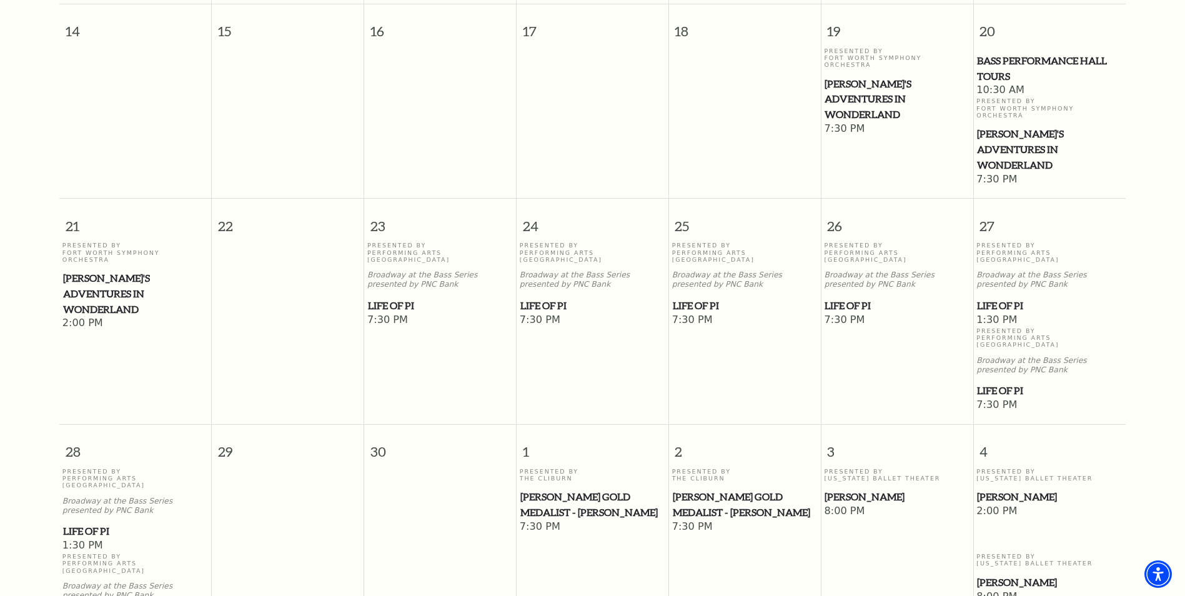
scroll to position [689, 0]
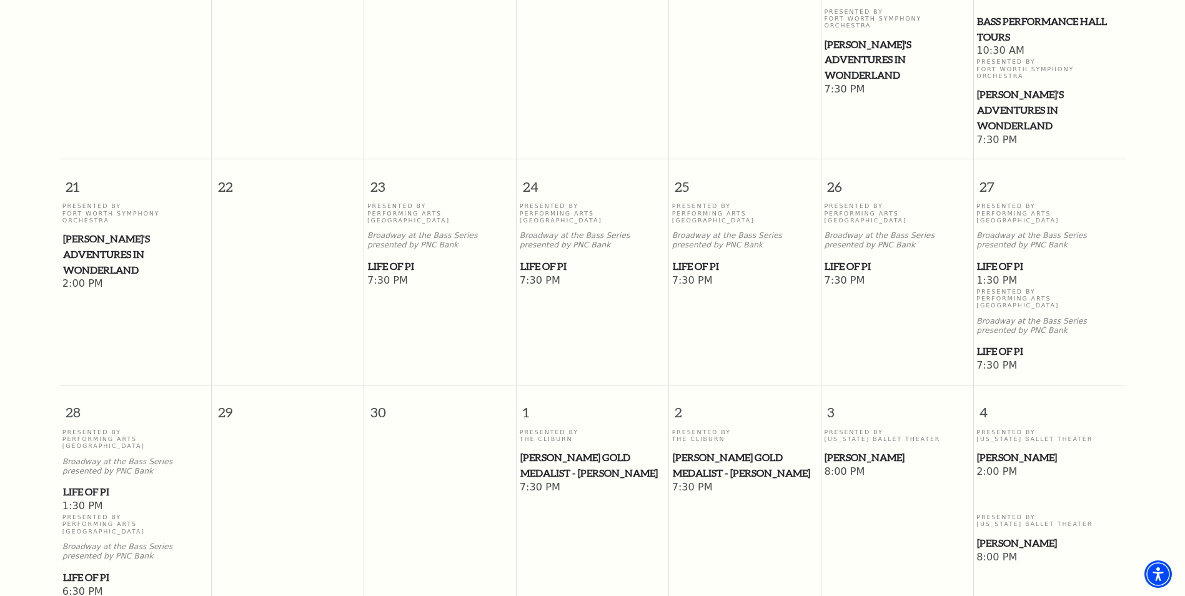
click at [578, 450] on span "Cliburn Gold Medalist - Aristo Sham" at bounding box center [592, 465] width 144 height 31
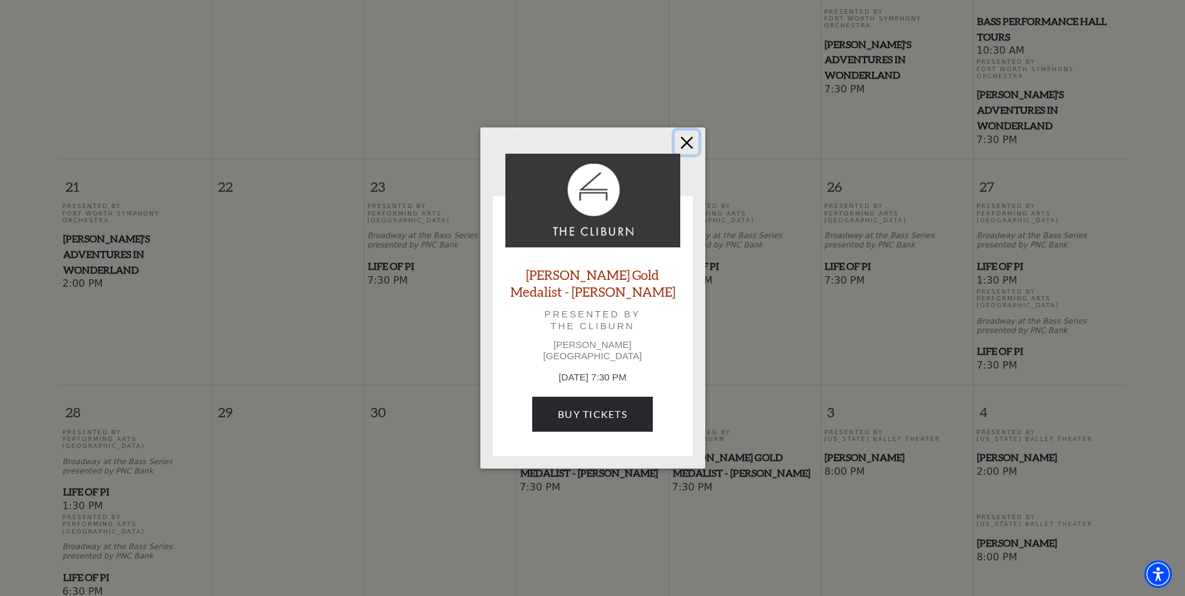
click at [687, 154] on button "Close" at bounding box center [687, 143] width 24 height 24
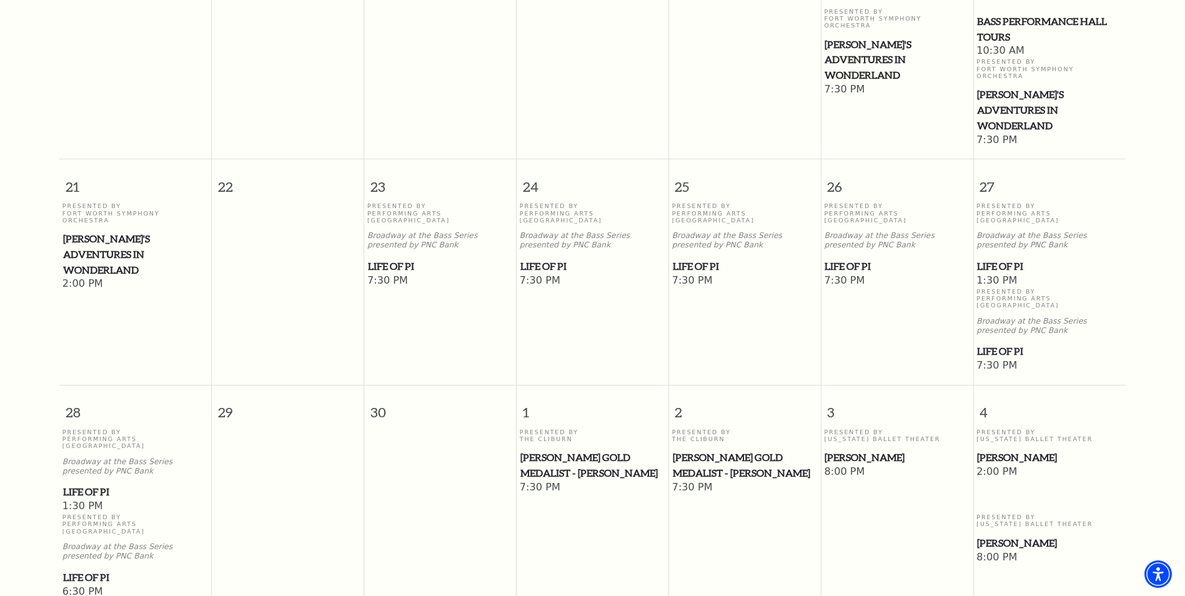
click at [558, 450] on span "Cliburn Gold Medalist - Aristo Sham" at bounding box center [592, 465] width 144 height 31
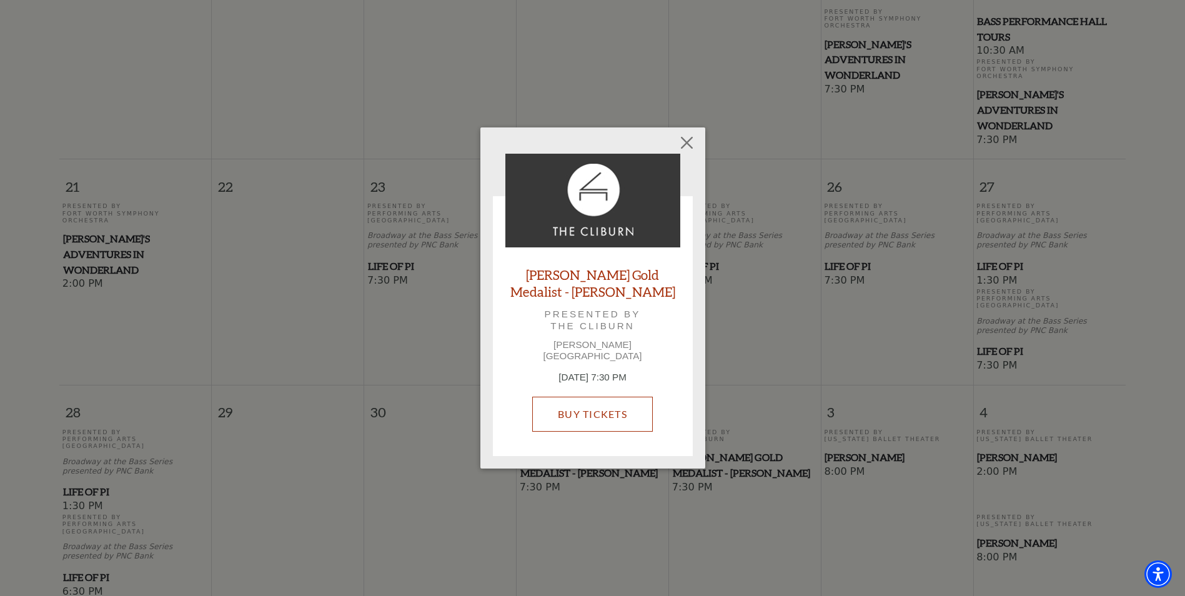
click at [592, 409] on link "Buy Tickets" at bounding box center [592, 414] width 121 height 35
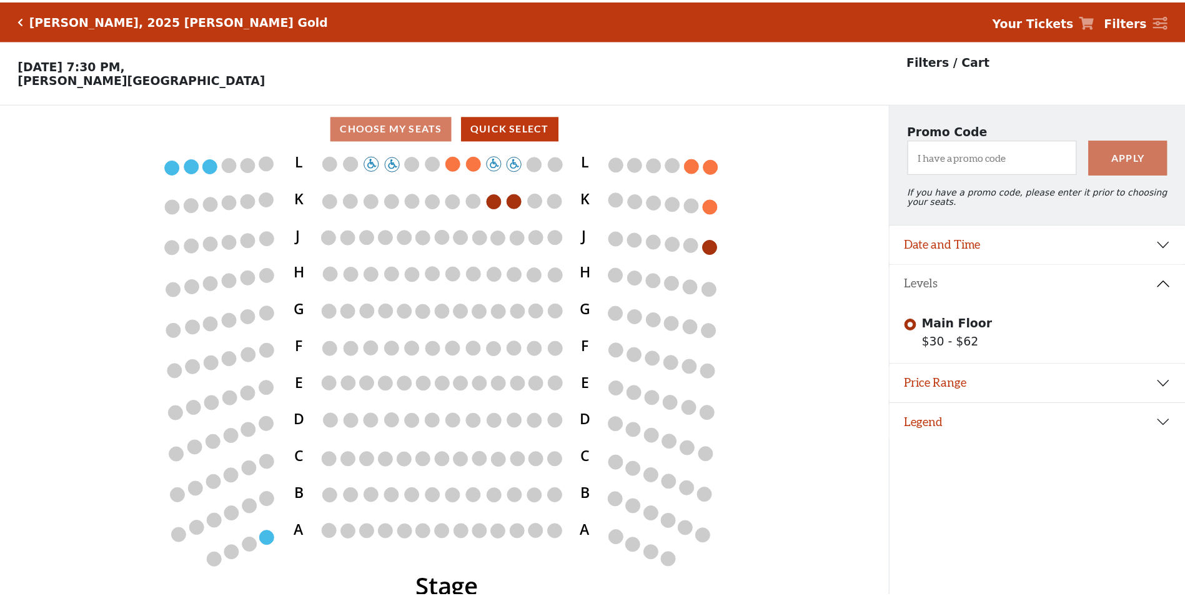
scroll to position [31, 0]
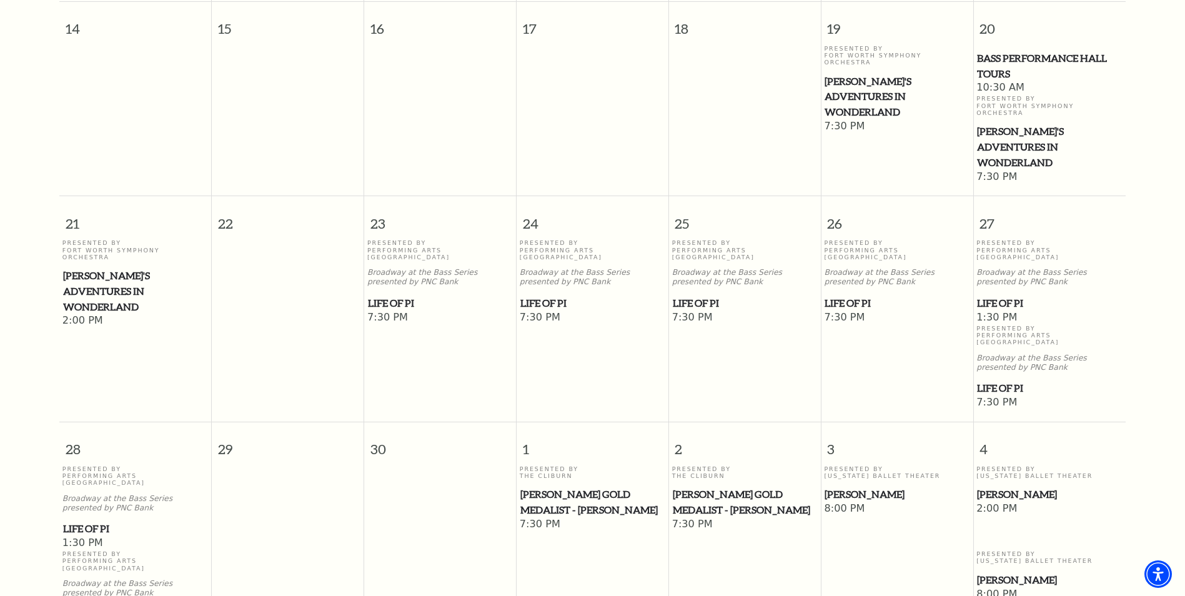
scroll to position [654, 0]
click at [718, 485] on span "Cliburn Gold Medalist - Aristo Sham" at bounding box center [745, 500] width 144 height 31
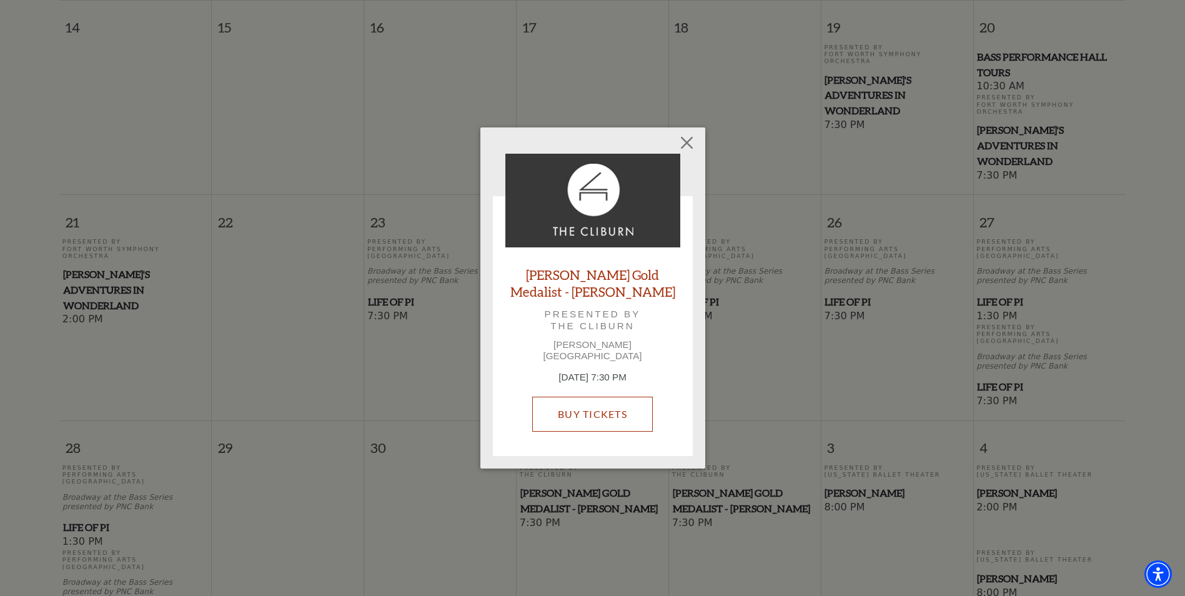
click at [585, 412] on link "Buy Tickets" at bounding box center [592, 414] width 121 height 35
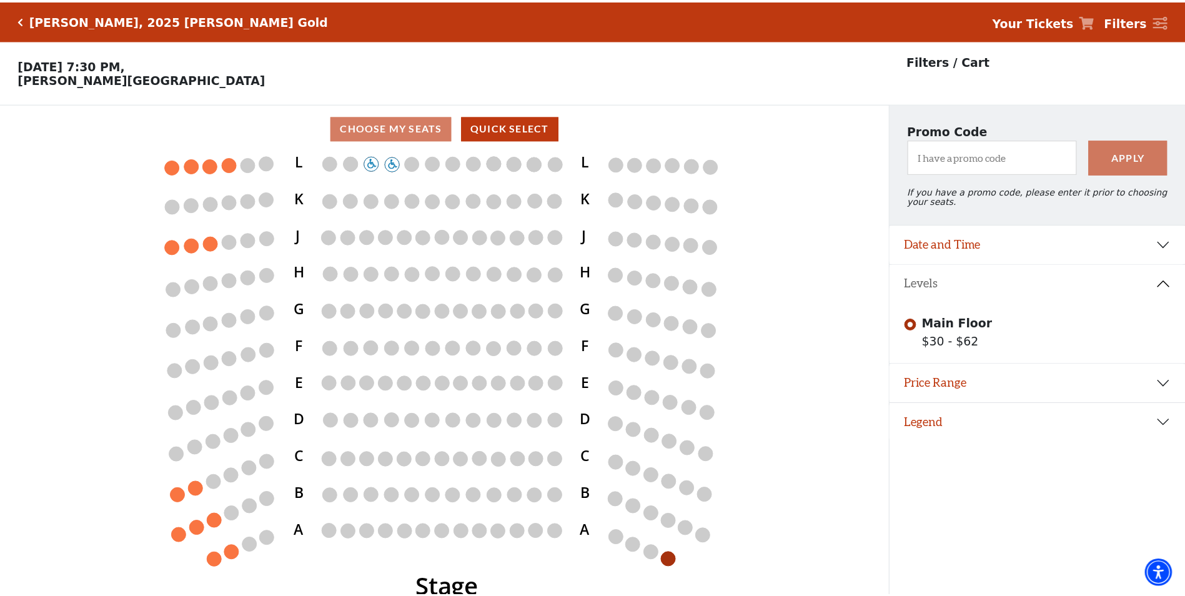
scroll to position [31, 0]
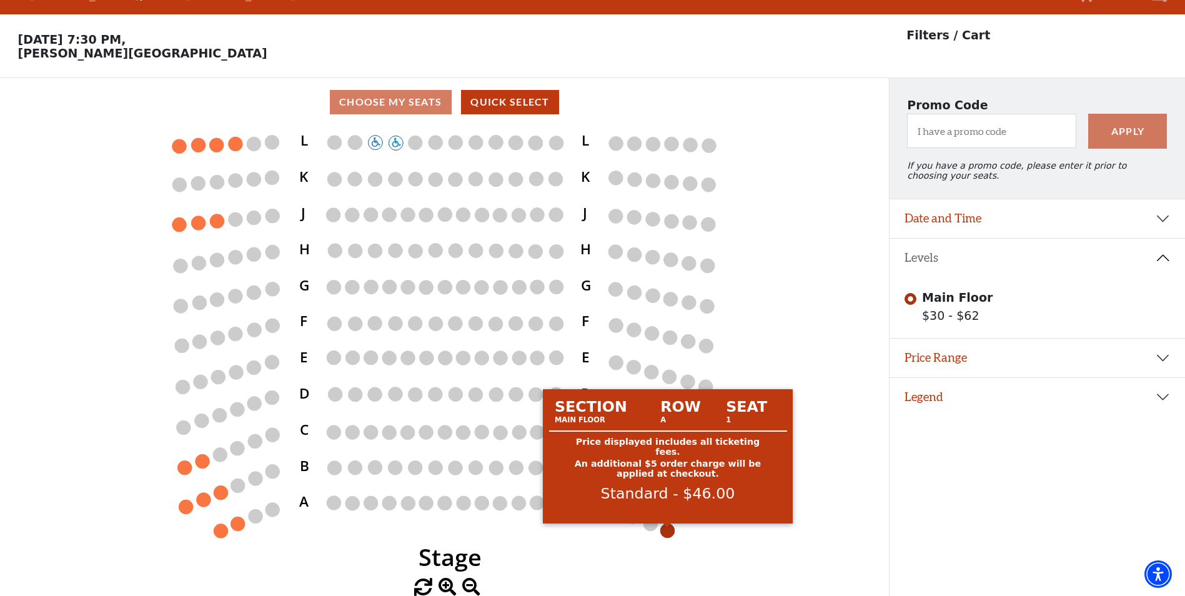
click at [668, 533] on circle at bounding box center [667, 530] width 14 height 14
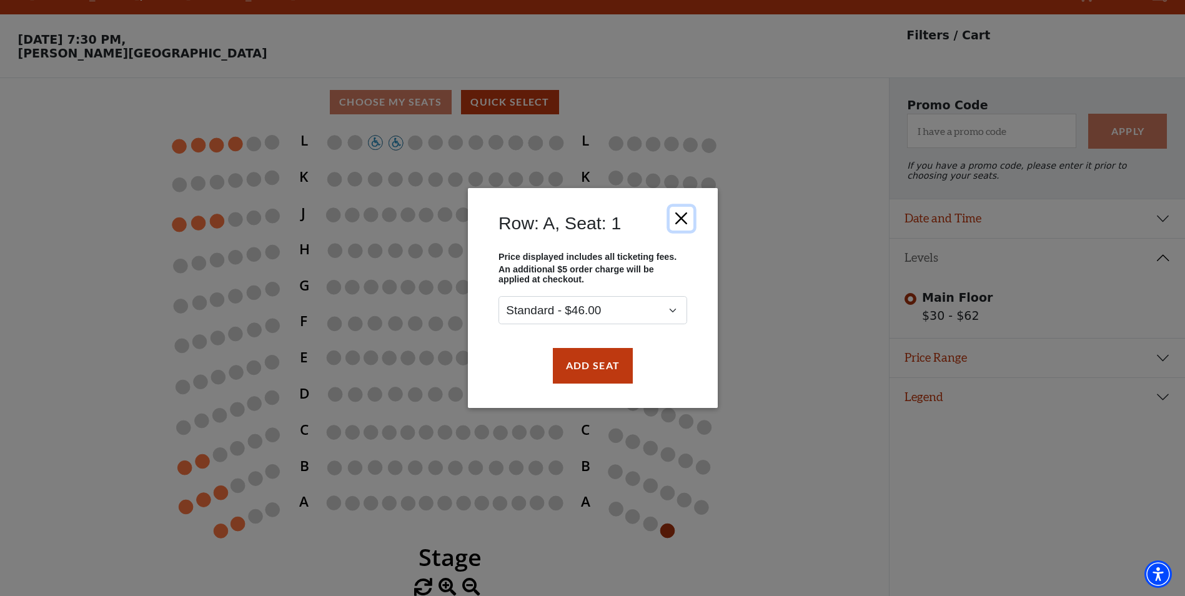
click at [680, 215] on button "Close" at bounding box center [681, 219] width 24 height 24
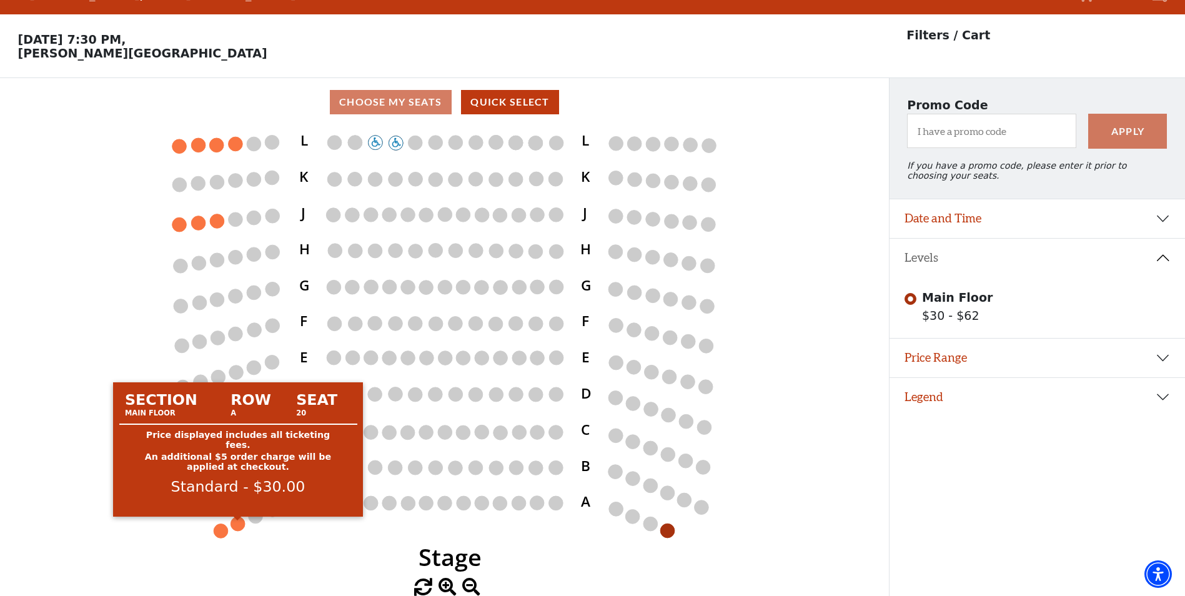
click at [236, 522] on circle at bounding box center [237, 523] width 14 height 14
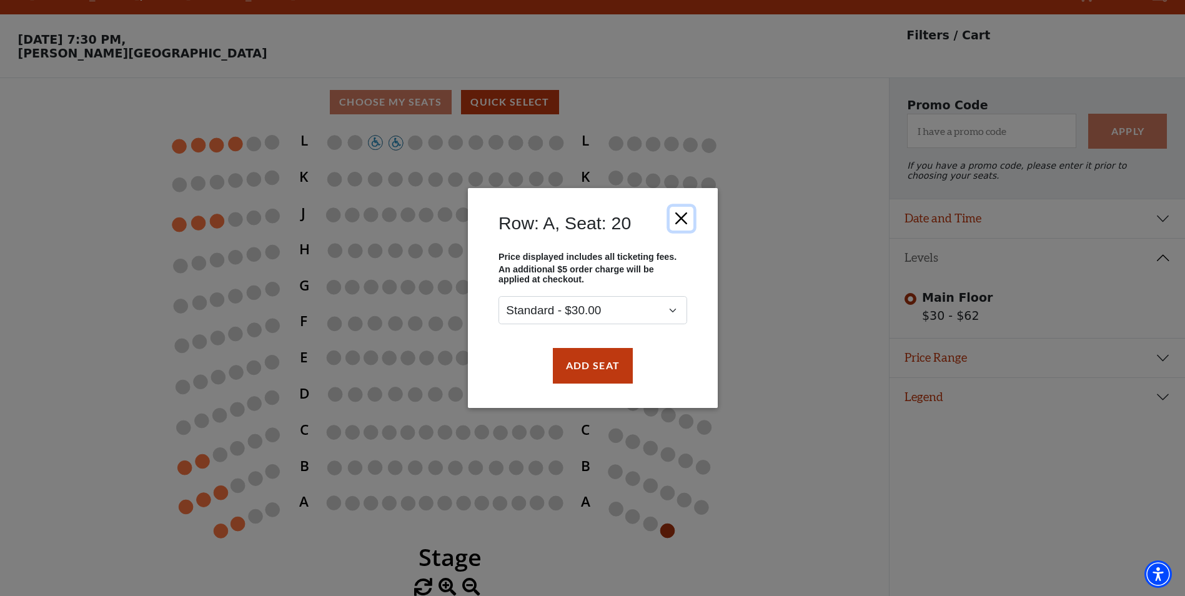
click at [680, 222] on button "Close" at bounding box center [681, 219] width 24 height 24
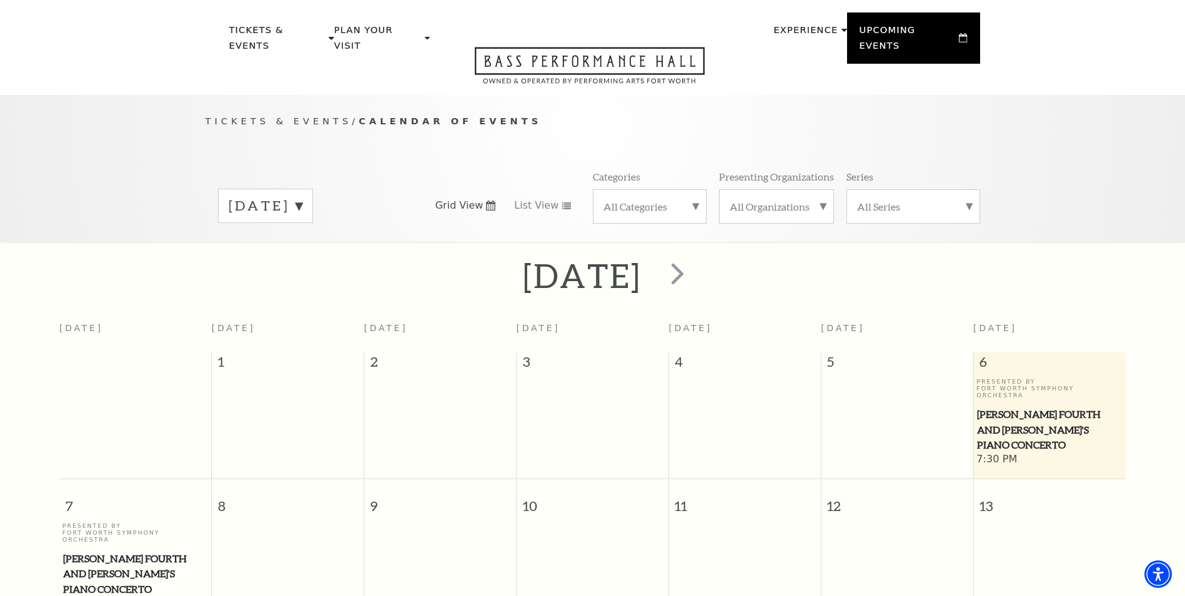
scroll to position [31, 0]
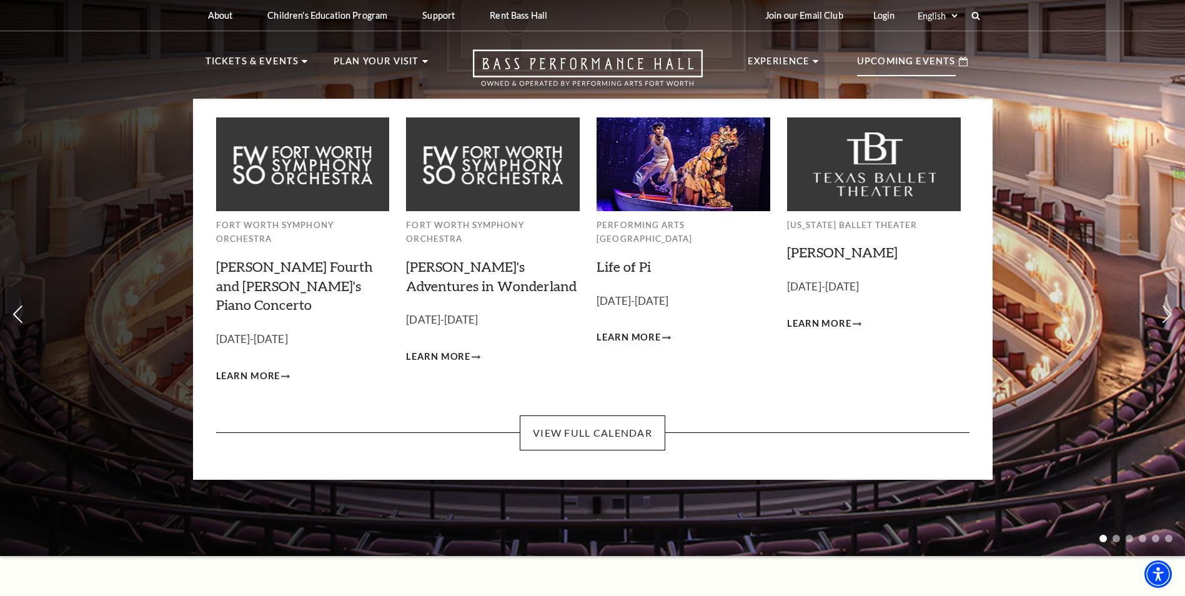
click at [896, 74] on p "Upcoming Events" at bounding box center [906, 65] width 99 height 22
click at [900, 59] on p "Upcoming Events" at bounding box center [906, 65] width 99 height 22
click at [575, 415] on link "View Full Calendar" at bounding box center [593, 432] width 146 height 35
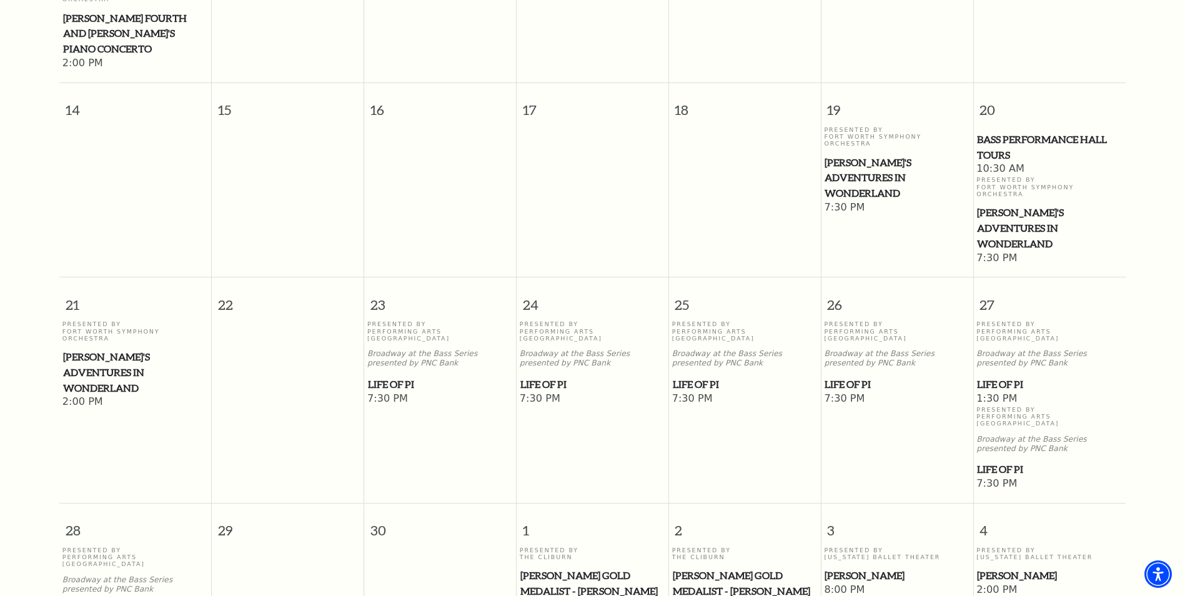
scroll to position [573, 0]
click at [853, 566] on span "[PERSON_NAME]" at bounding box center [896, 574] width 144 height 16
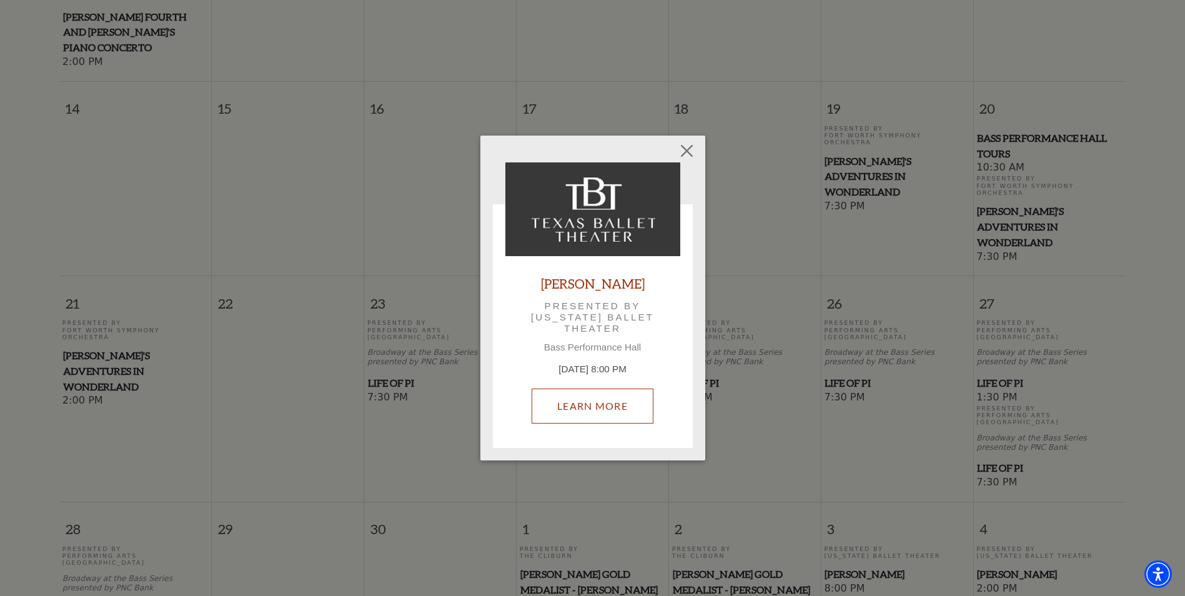
click at [603, 415] on link "Learn More" at bounding box center [592, 405] width 122 height 35
click at [683, 152] on button "Close" at bounding box center [687, 151] width 24 height 24
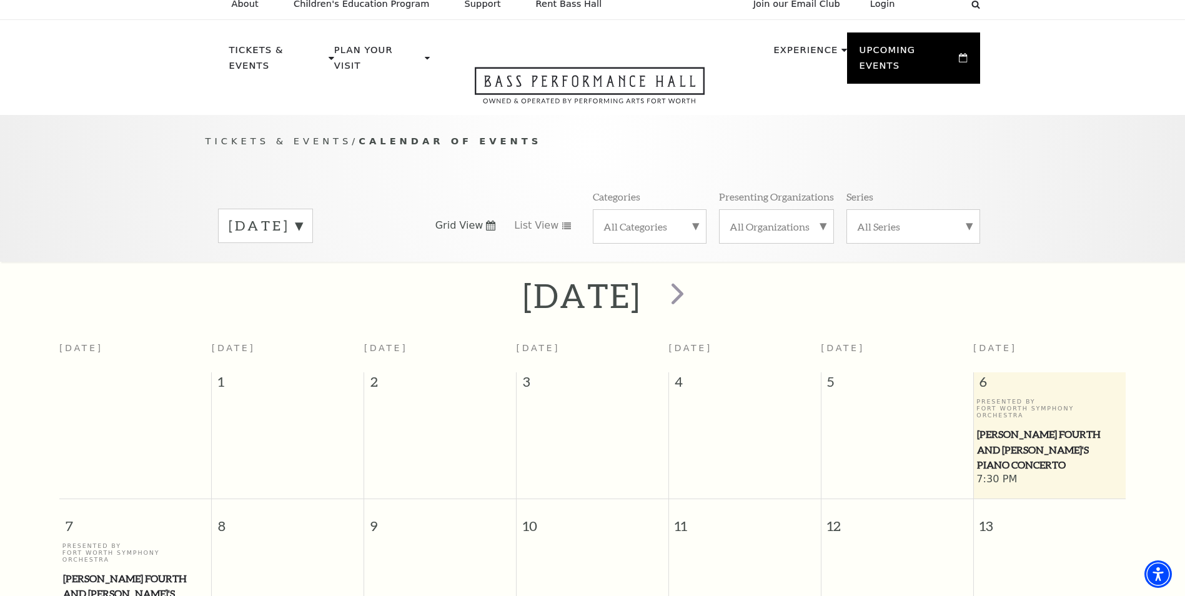
scroll to position [0, 0]
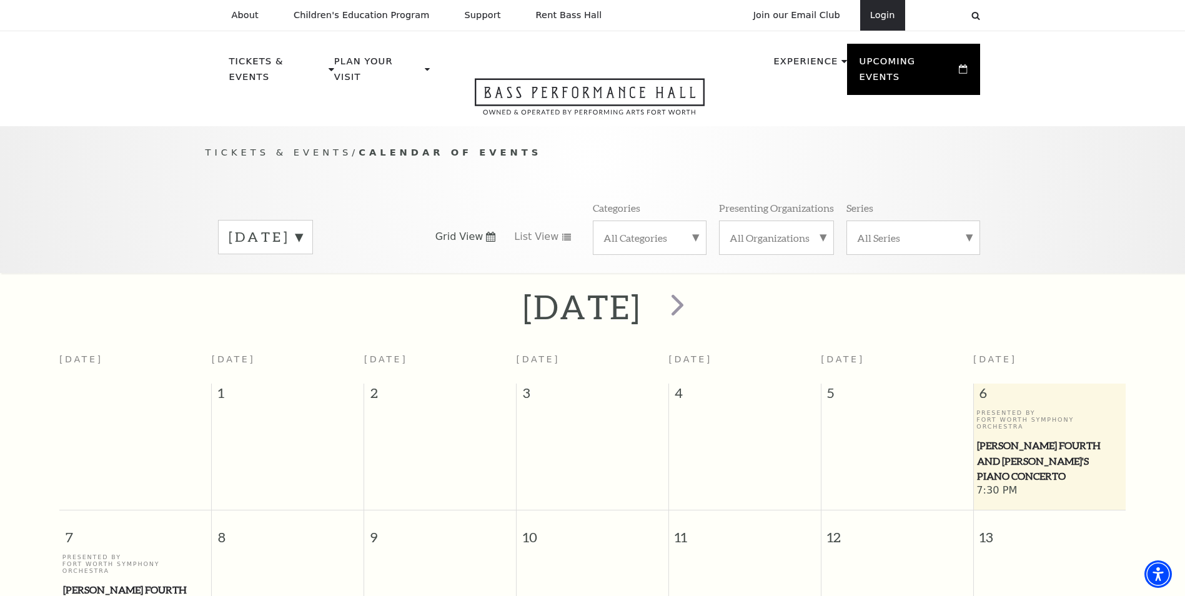
click at [886, 16] on link "Login" at bounding box center [882, 15] width 45 height 31
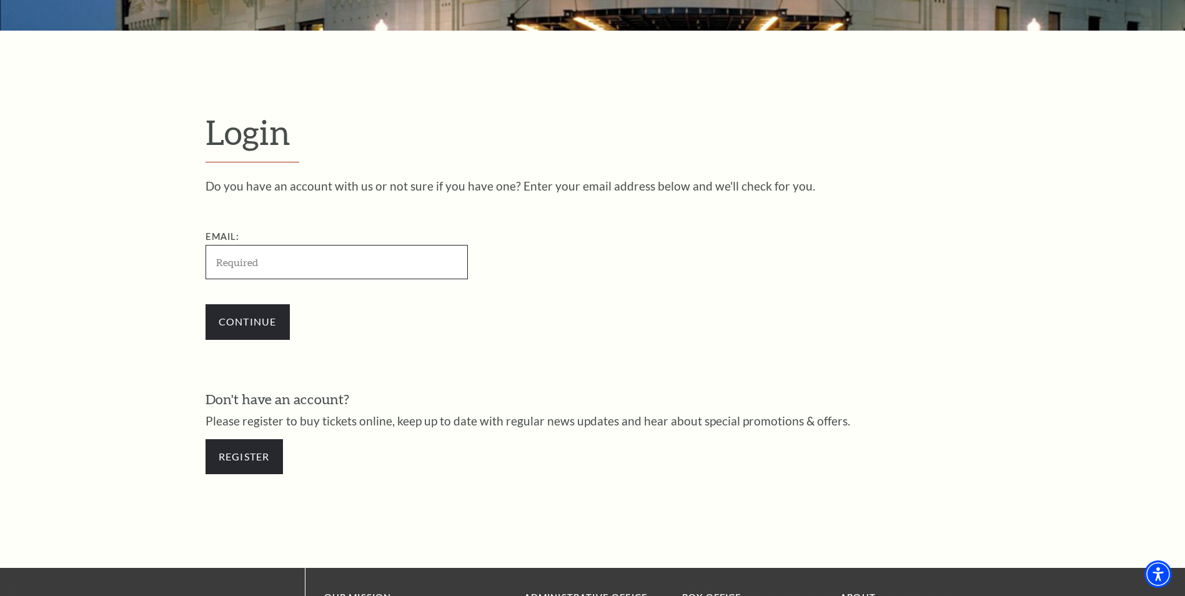
scroll to position [312, 0]
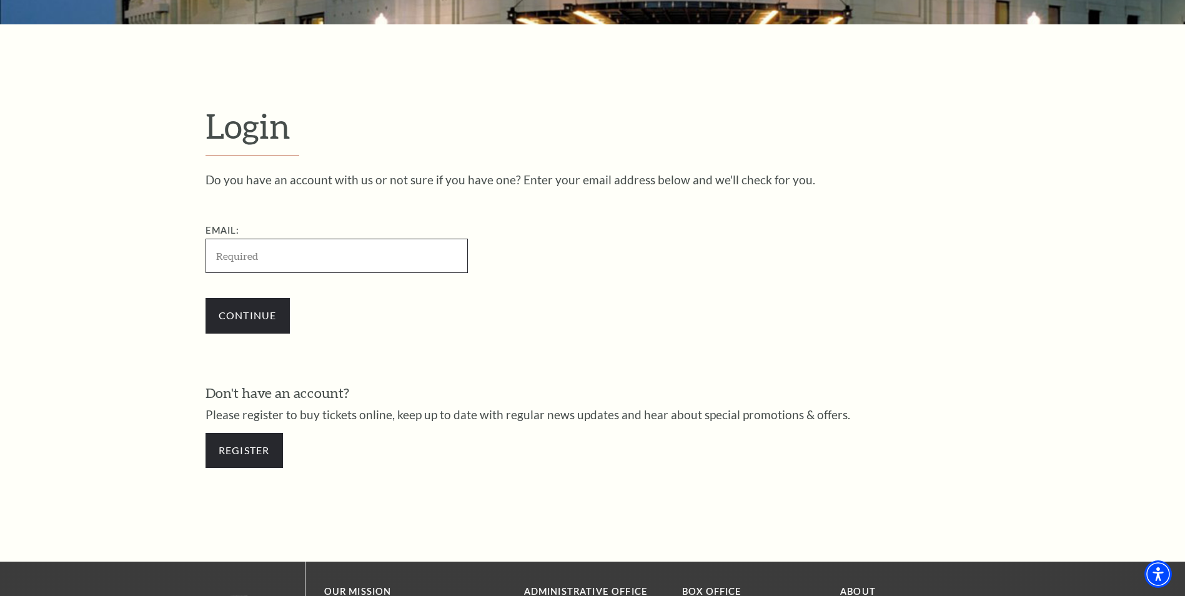
click at [302, 269] on input "Email:" at bounding box center [336, 256] width 262 height 34
type input "[EMAIL_ADDRESS][PERSON_NAME][DOMAIN_NAME]"
click at [243, 306] on input "Continue" at bounding box center [247, 315] width 84 height 35
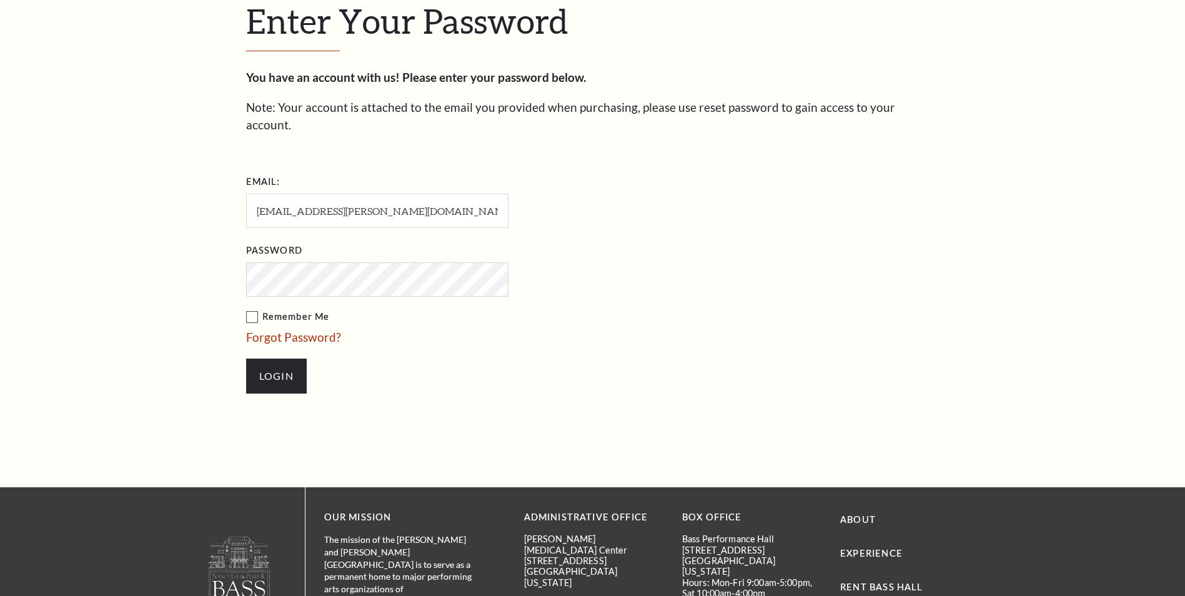
scroll to position [429, 0]
click at [279, 358] on input "Login" at bounding box center [276, 375] width 61 height 35
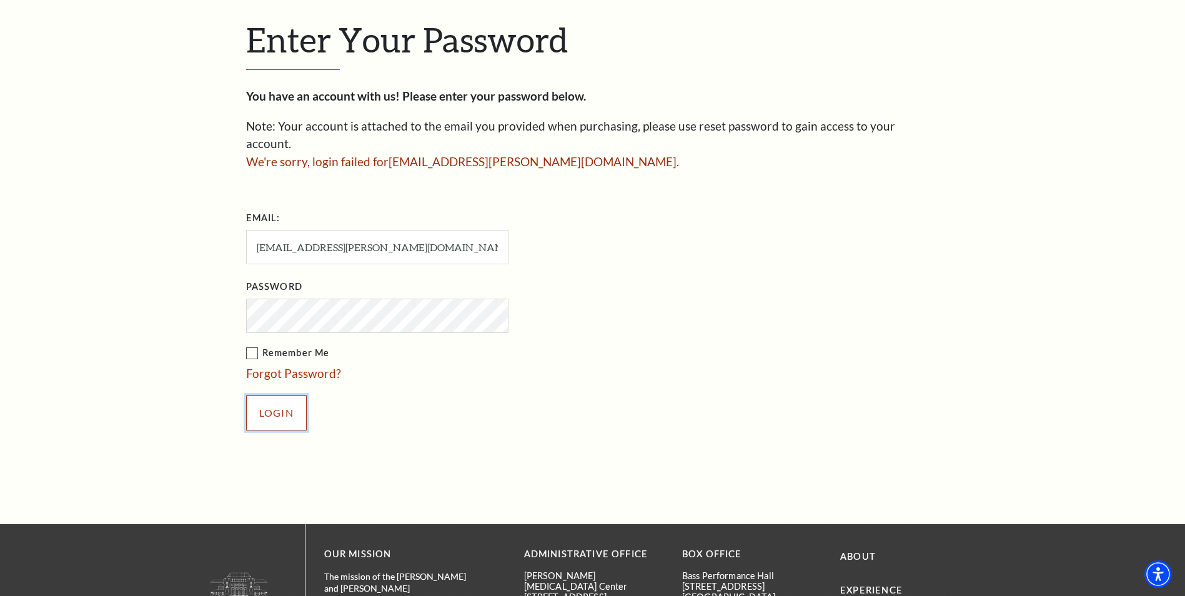
click at [267, 395] on input "Login" at bounding box center [276, 412] width 61 height 35
